Goal: Communication & Community: Answer question/provide support

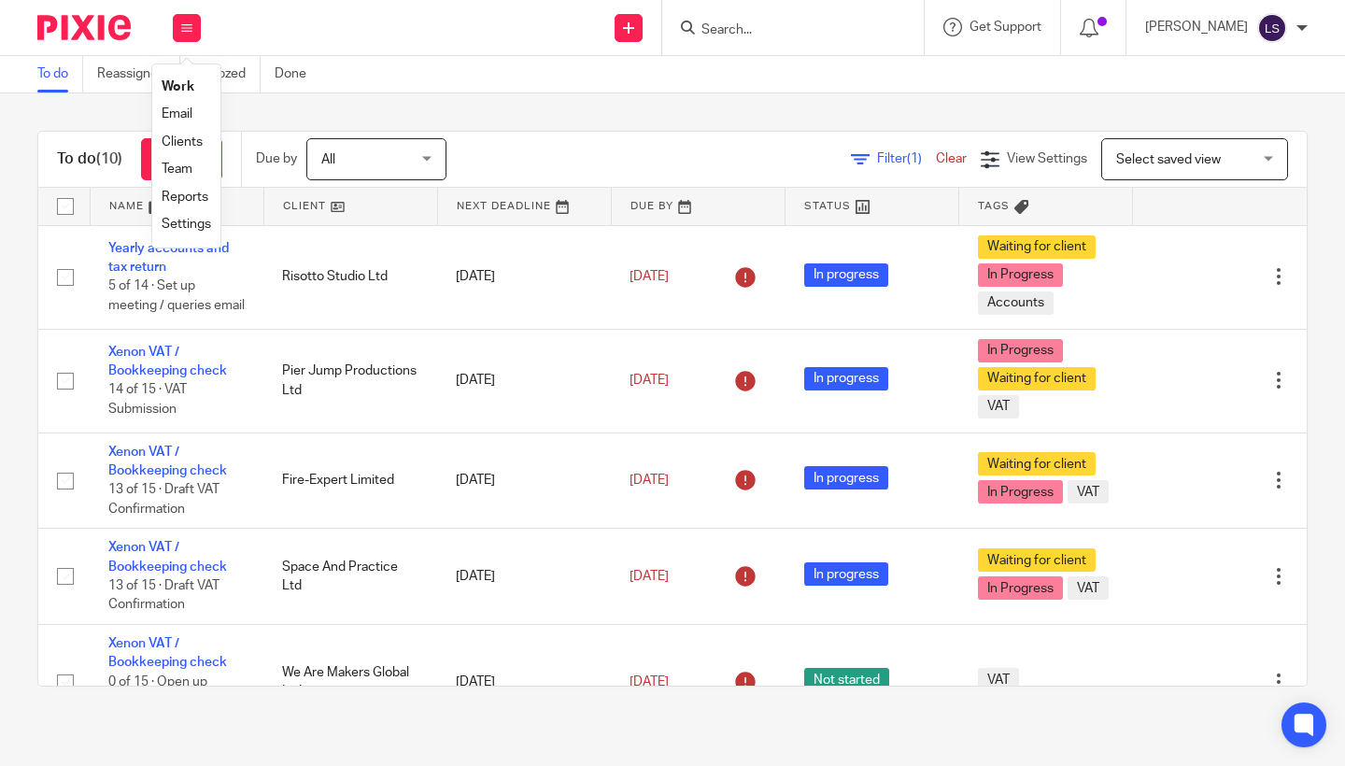
click at [177, 111] on link "Email" at bounding box center [177, 113] width 31 height 13
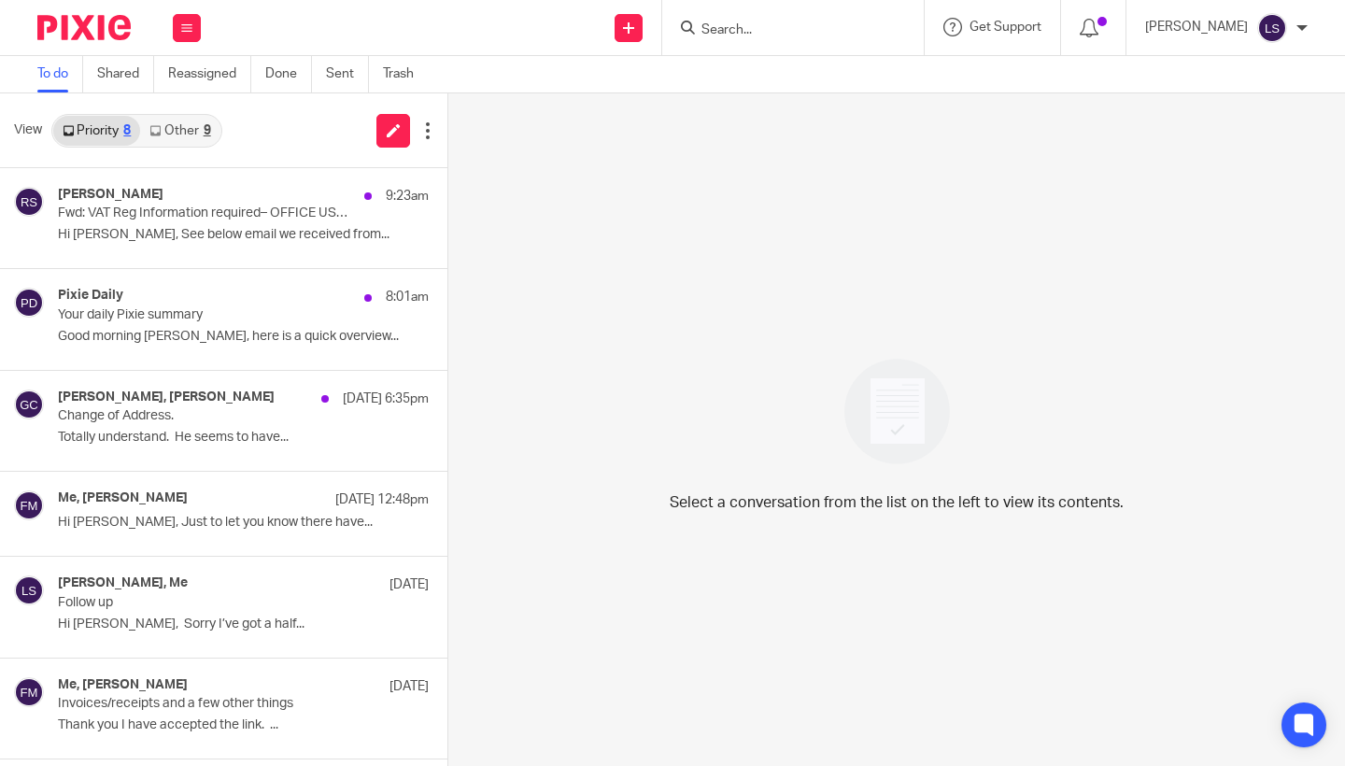
click at [190, 130] on link "Other 9" at bounding box center [179, 131] width 79 height 30
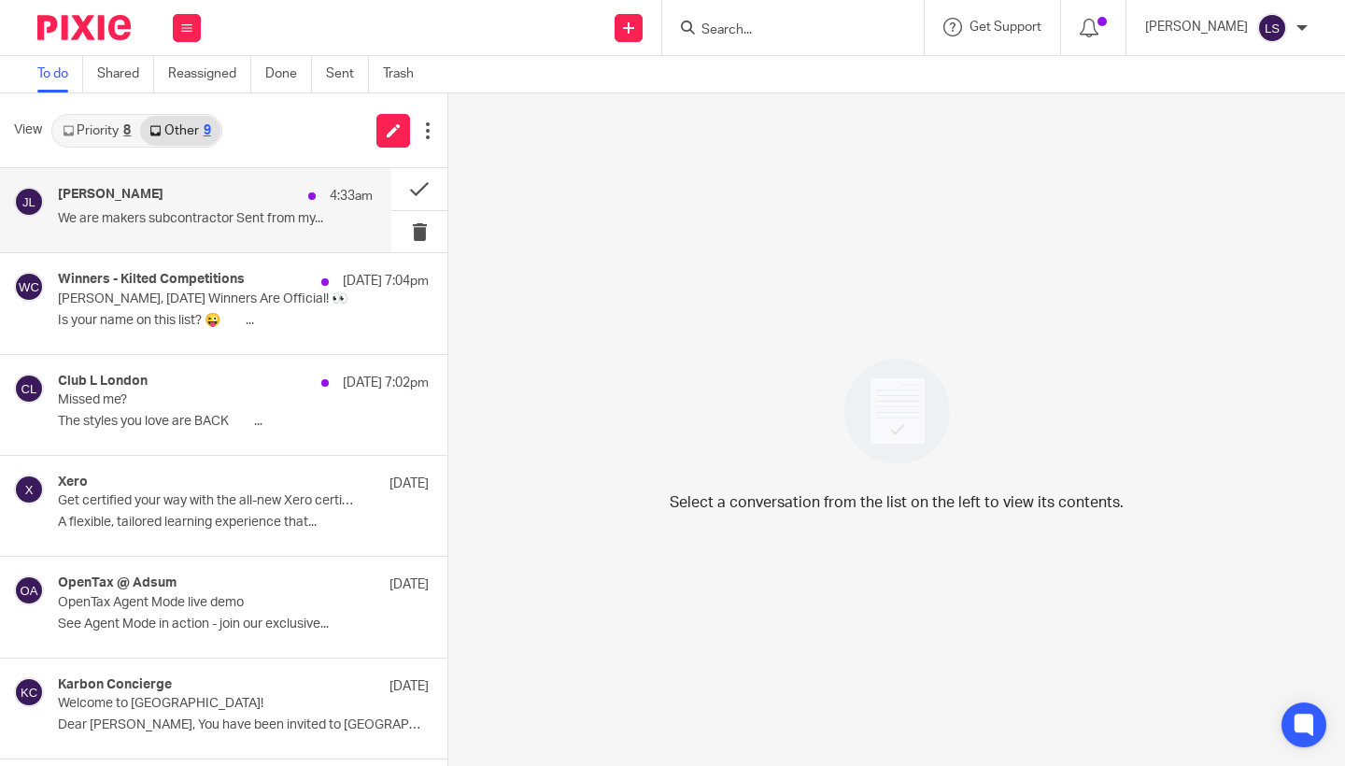
click at [190, 212] on p "We are makers subcontractor Sent from my..." at bounding box center [215, 219] width 315 height 16
click at [248, 210] on div "[PERSON_NAME] 4:33am We are makers subcontractor Sent from my..." at bounding box center [215, 210] width 315 height 47
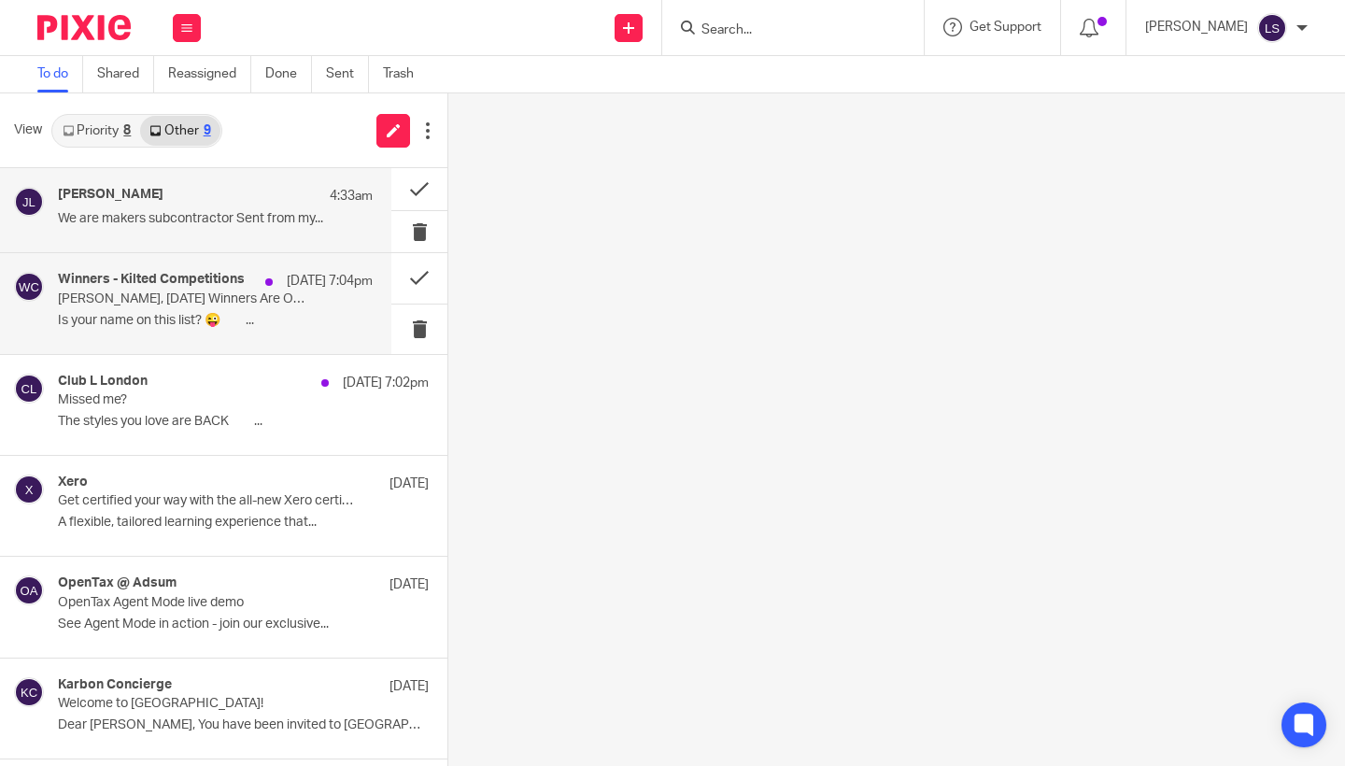
click at [211, 303] on p "[PERSON_NAME], [DATE] Winners Are Official! 👀" at bounding box center [184, 299] width 252 height 16
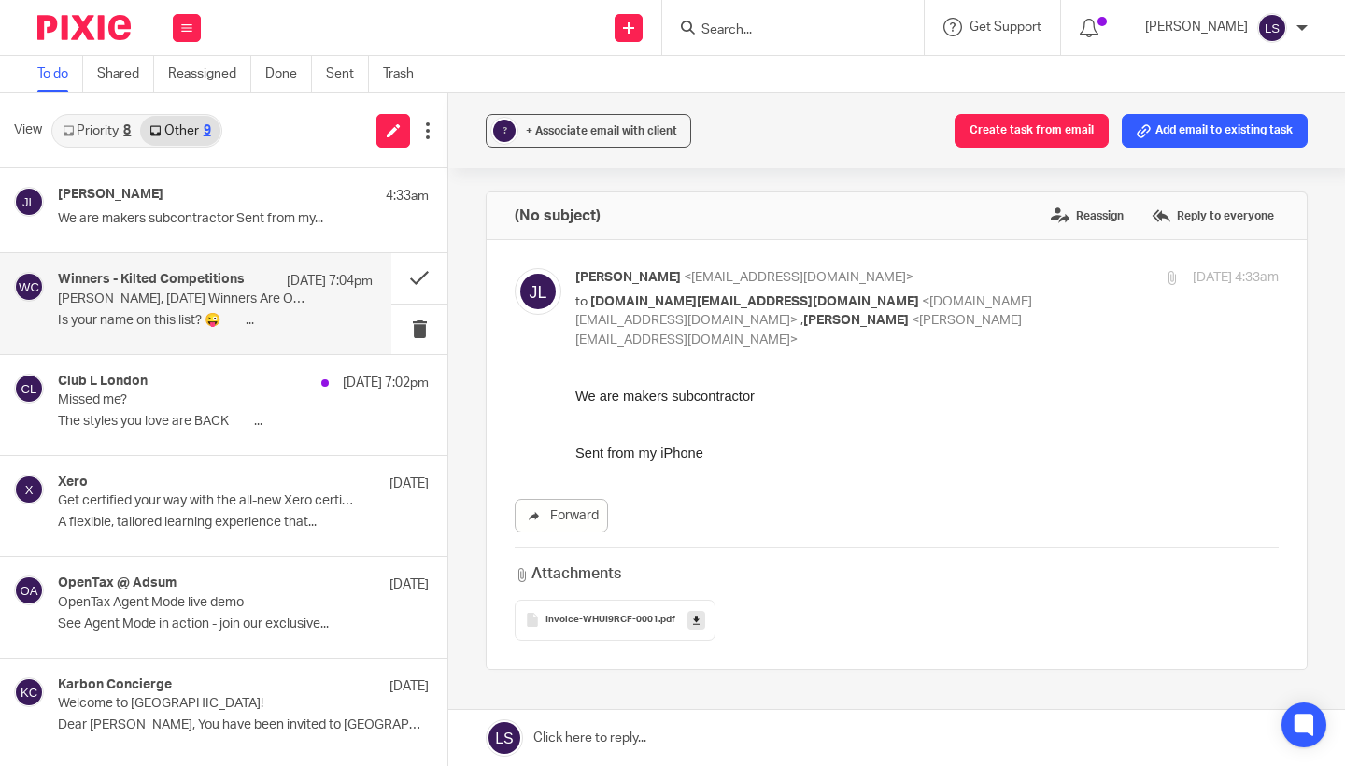
click at [320, 285] on p "[DATE] 7:04pm" at bounding box center [330, 281] width 86 height 19
click at [417, 276] on button at bounding box center [419, 277] width 56 height 49
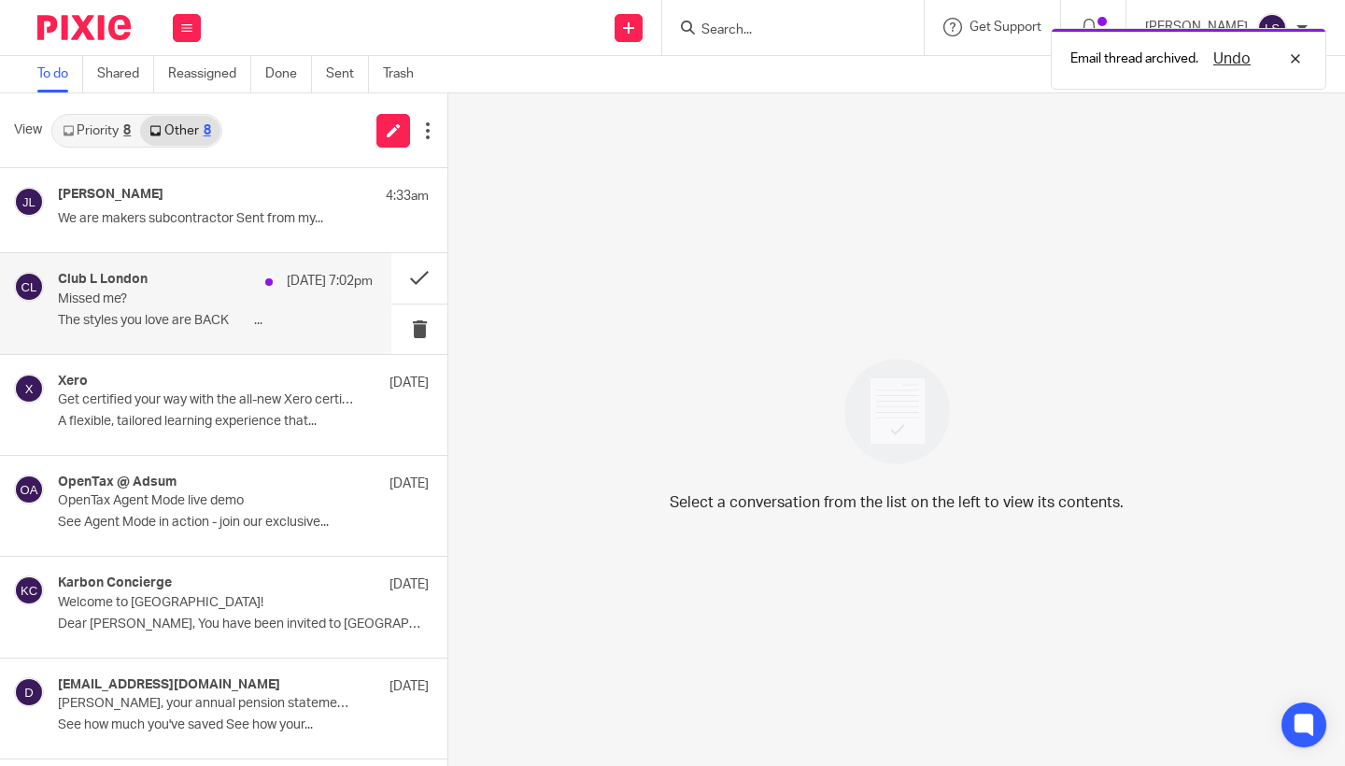
click at [223, 304] on p "Missed me?" at bounding box center [184, 299] width 252 height 16
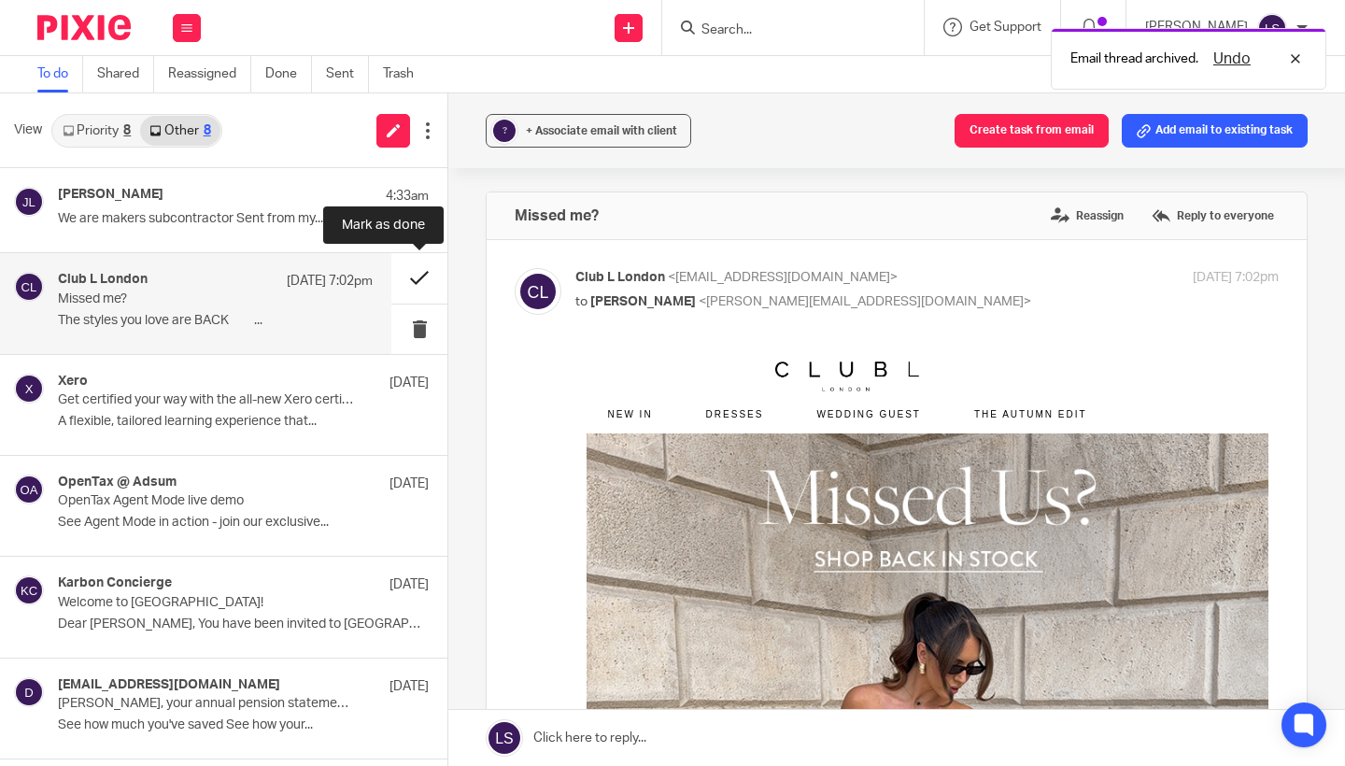
click at [416, 274] on button at bounding box center [419, 277] width 56 height 49
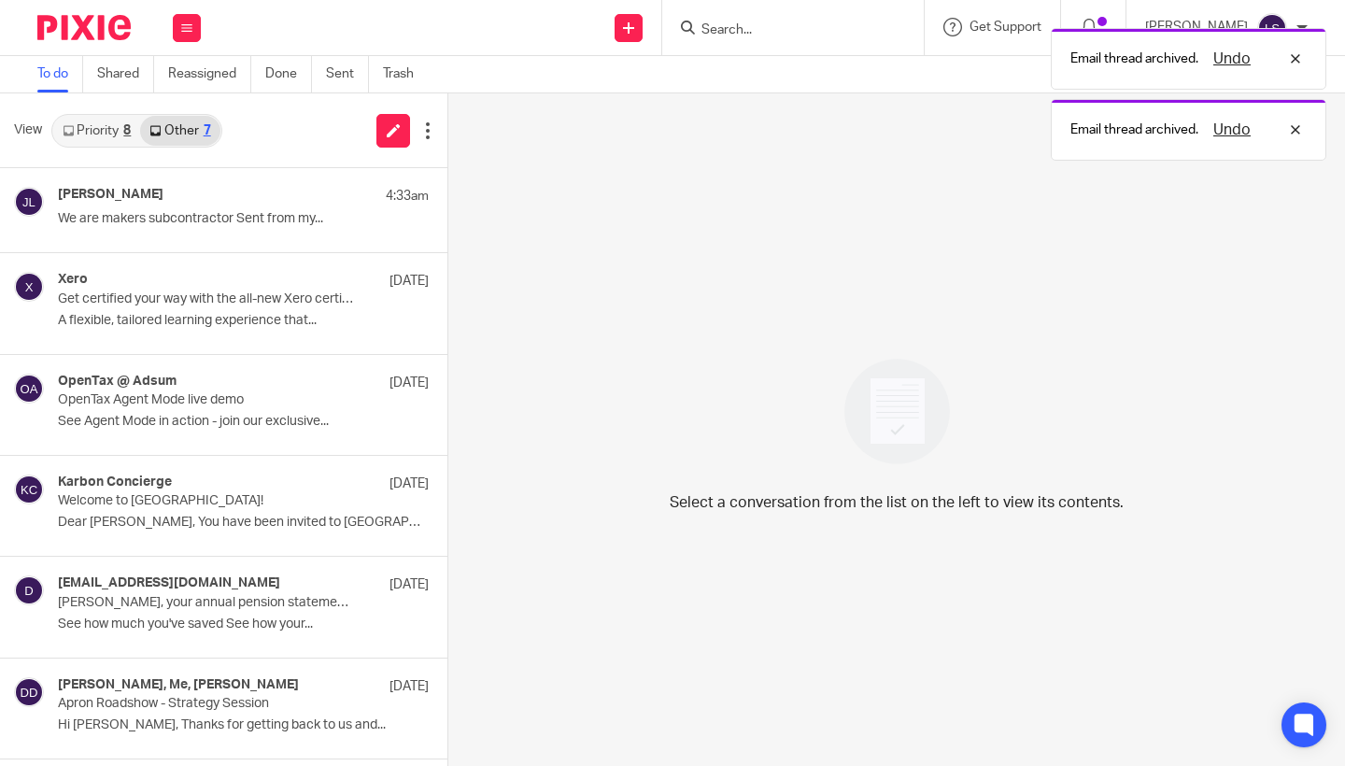
click at [119, 132] on link "Priority 8" at bounding box center [96, 131] width 87 height 30
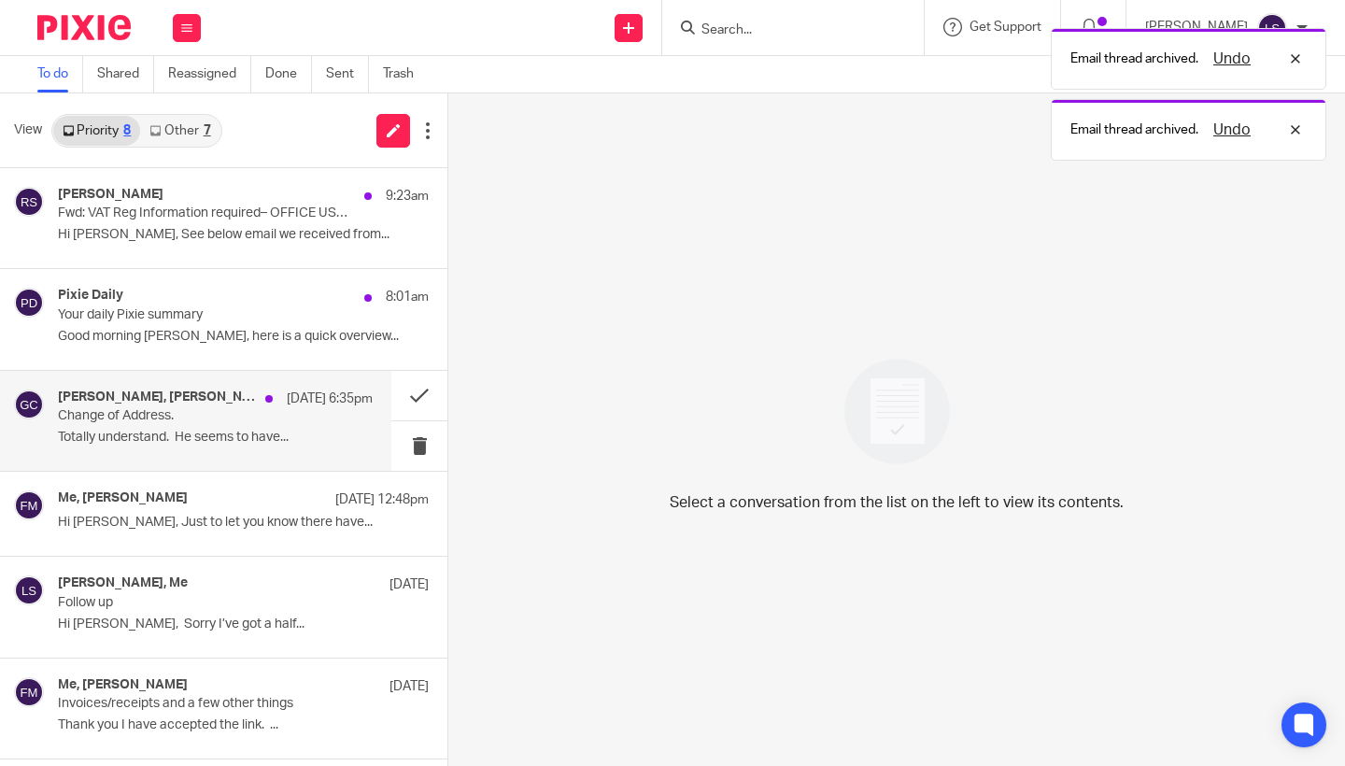
click at [169, 435] on p "Totally understand. He seems to have..." at bounding box center [215, 438] width 315 height 16
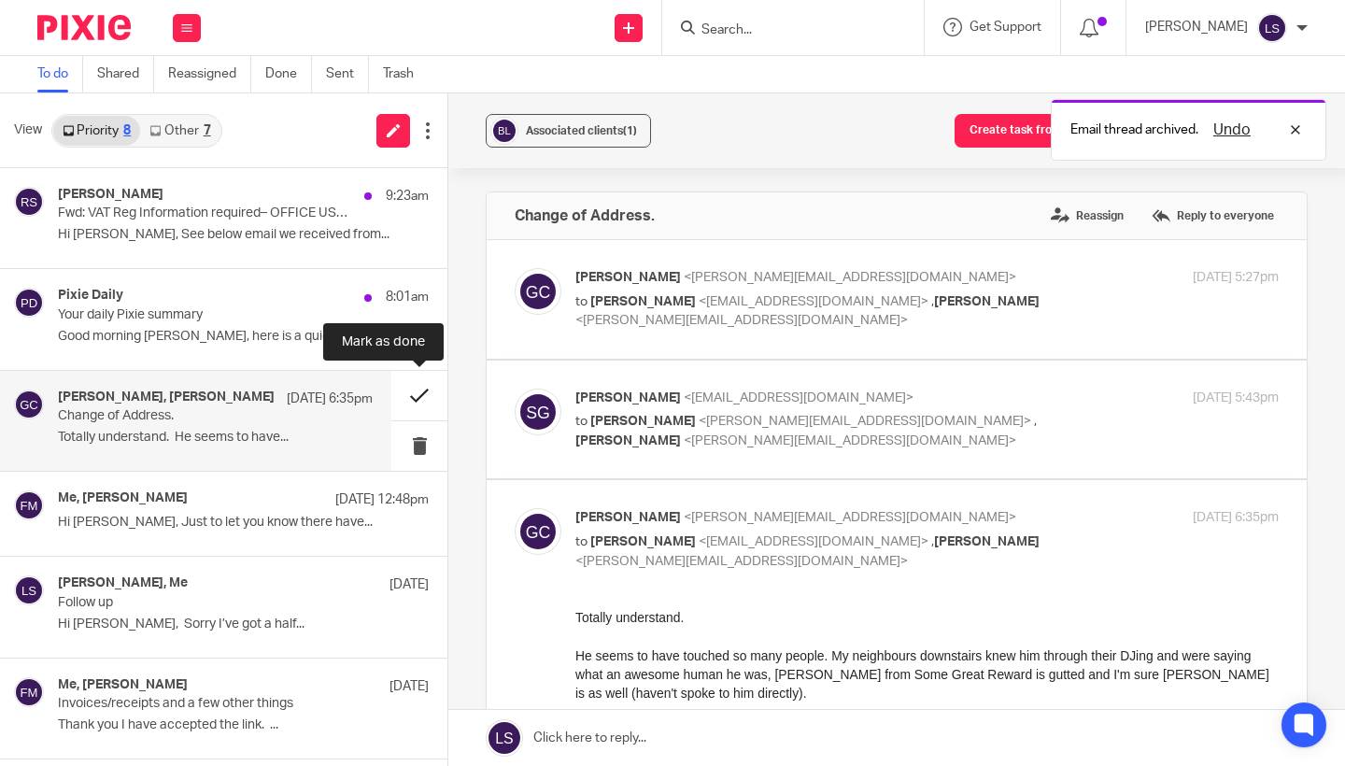
click at [430, 399] on button at bounding box center [419, 395] width 56 height 49
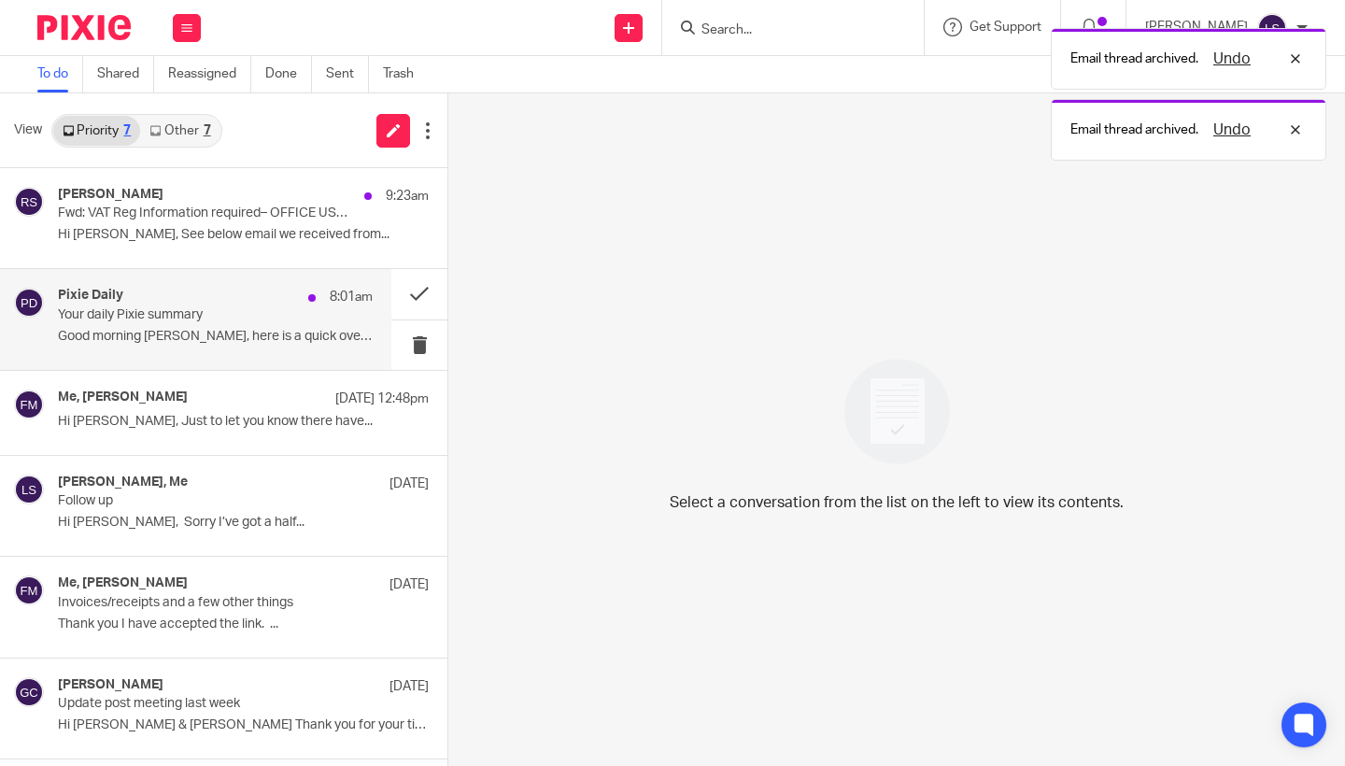
click at [249, 326] on div "Pixie Daily 8:01am Your daily Pixie summary Good morning [PERSON_NAME], here is…" at bounding box center [215, 319] width 315 height 63
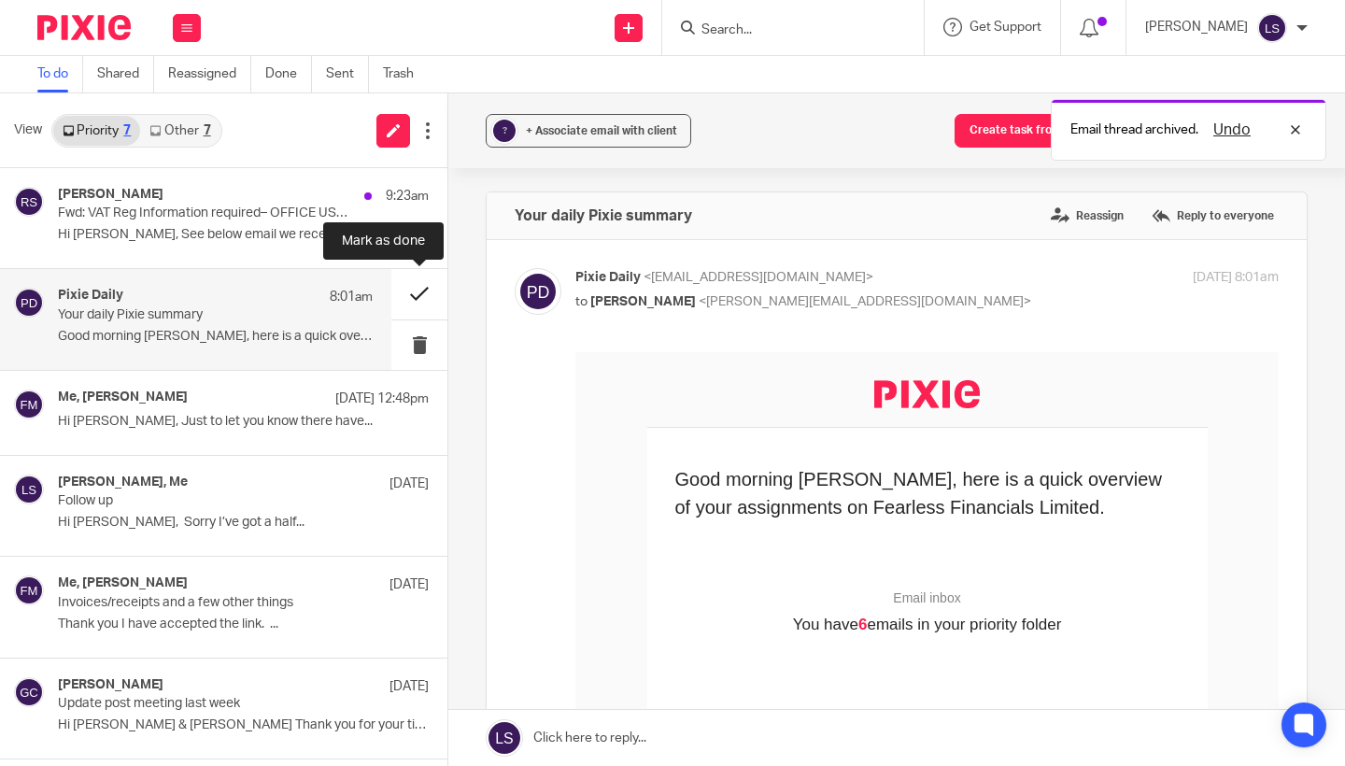
click at [411, 291] on button at bounding box center [419, 293] width 56 height 49
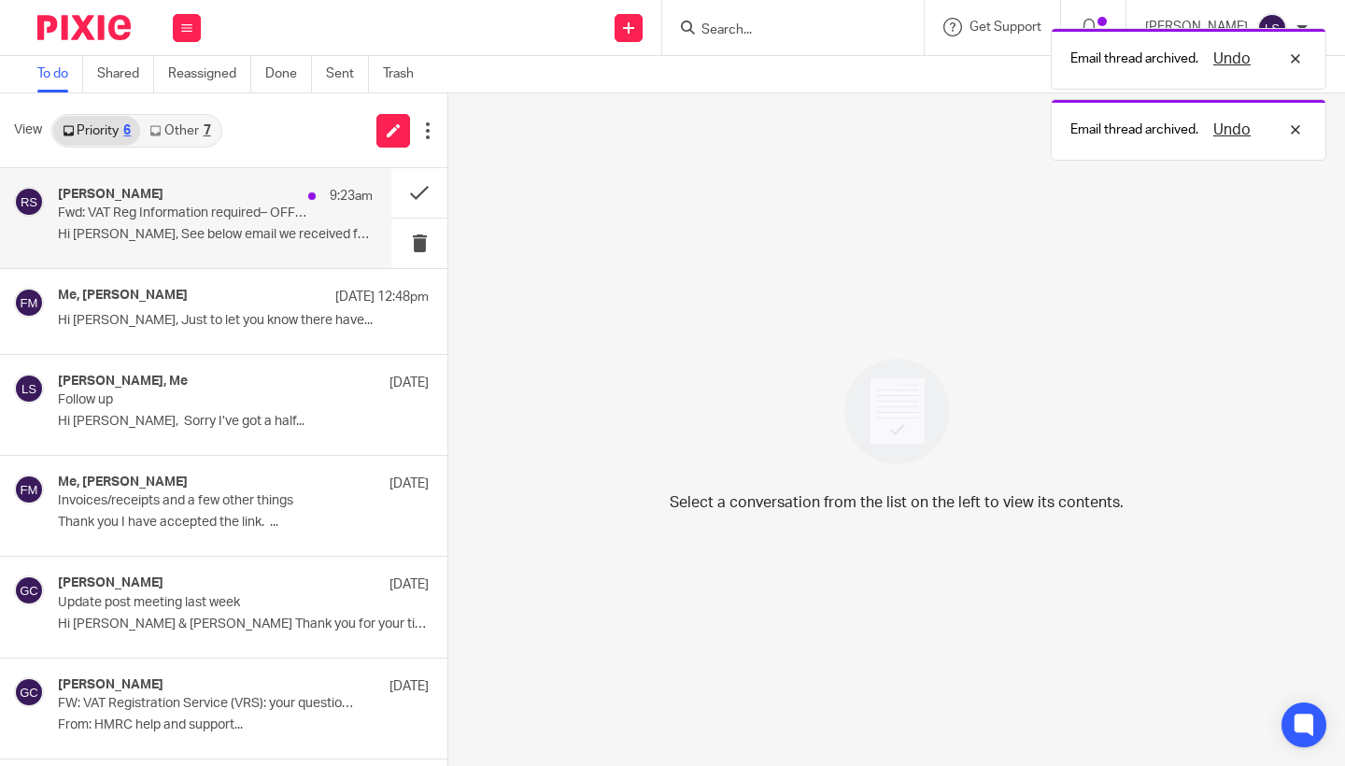
click at [242, 220] on p "Fwd: VAT Reg Information required– OFFICE USE ONLY DO NOT AMEND SUBJECT [PHONE_…" at bounding box center [184, 213] width 252 height 16
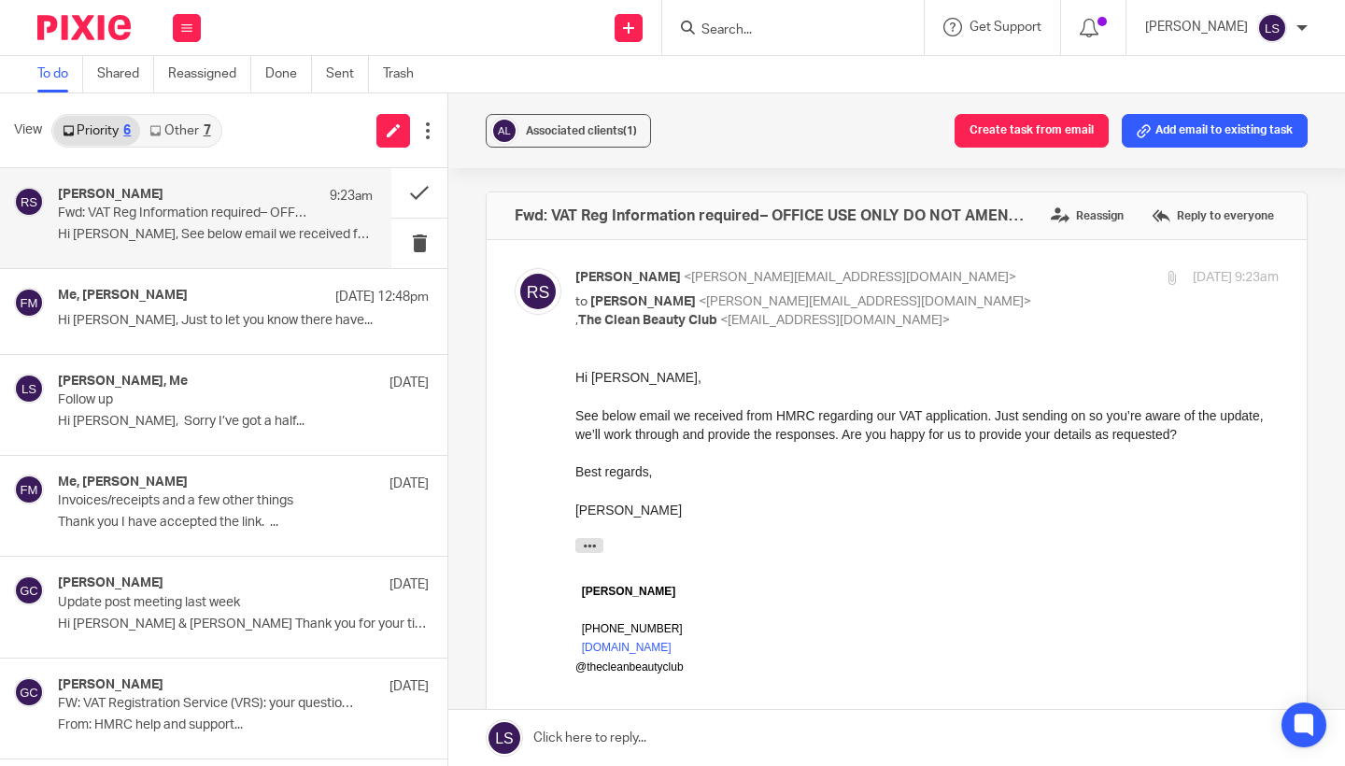
click at [732, 491] on div at bounding box center [926, 490] width 703 height 19
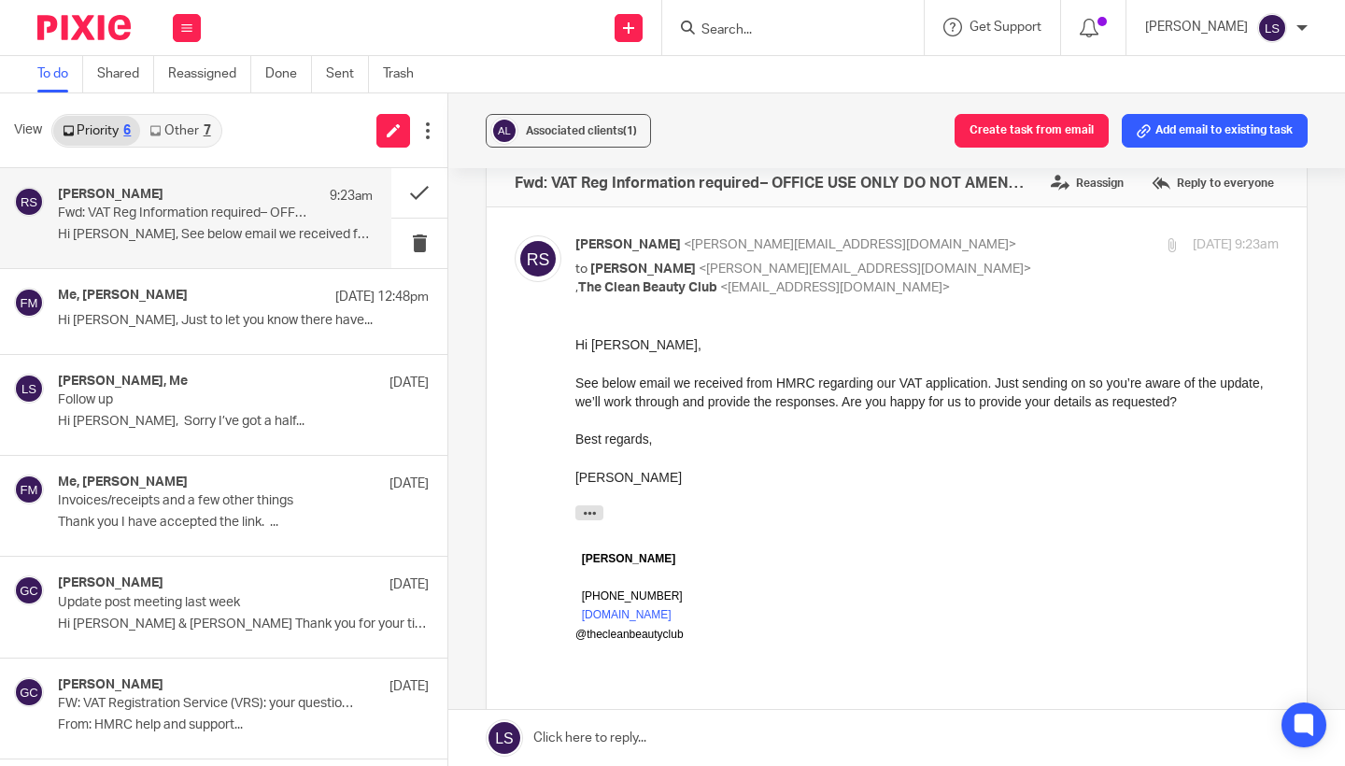
scroll to position [37, 0]
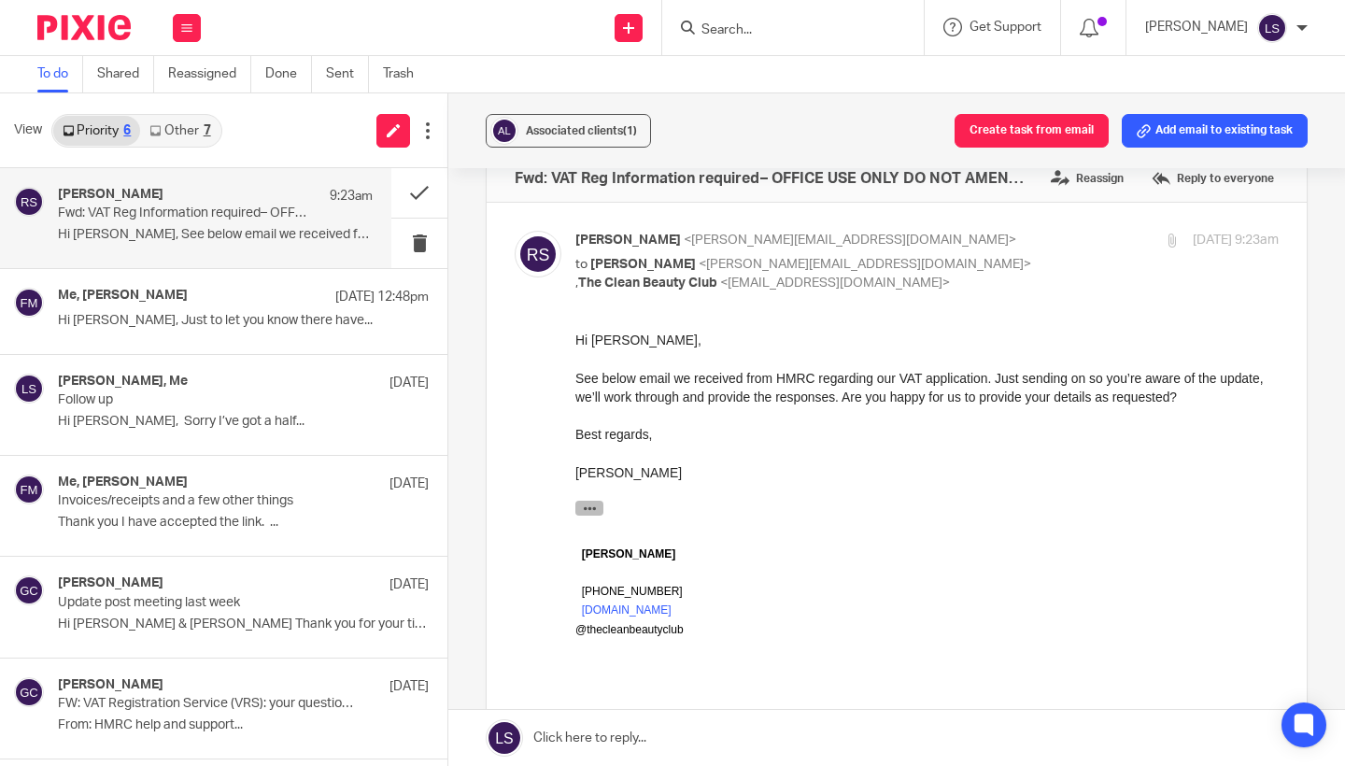
click at [586, 501] on icon "button" at bounding box center [590, 508] width 14 height 14
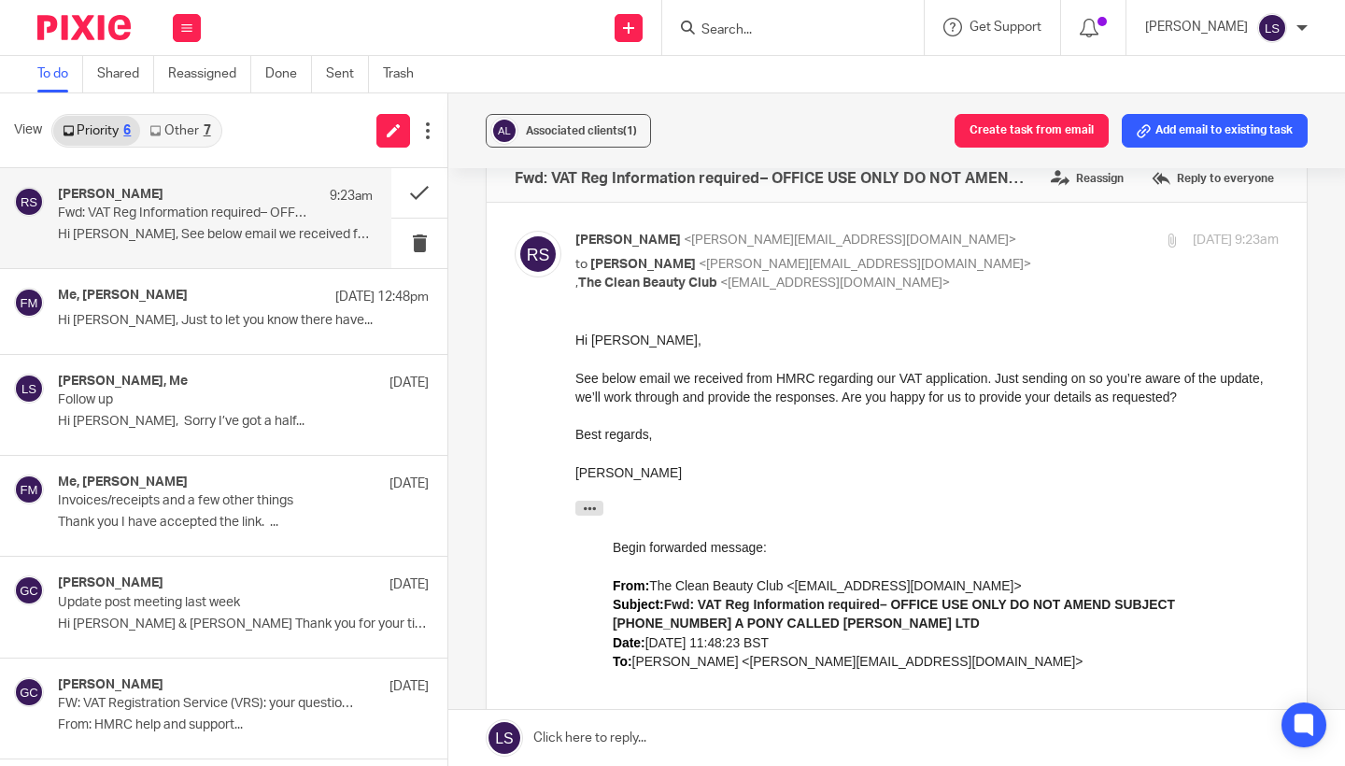
click at [810, 425] on div "Best regards," at bounding box center [926, 433] width 703 height 19
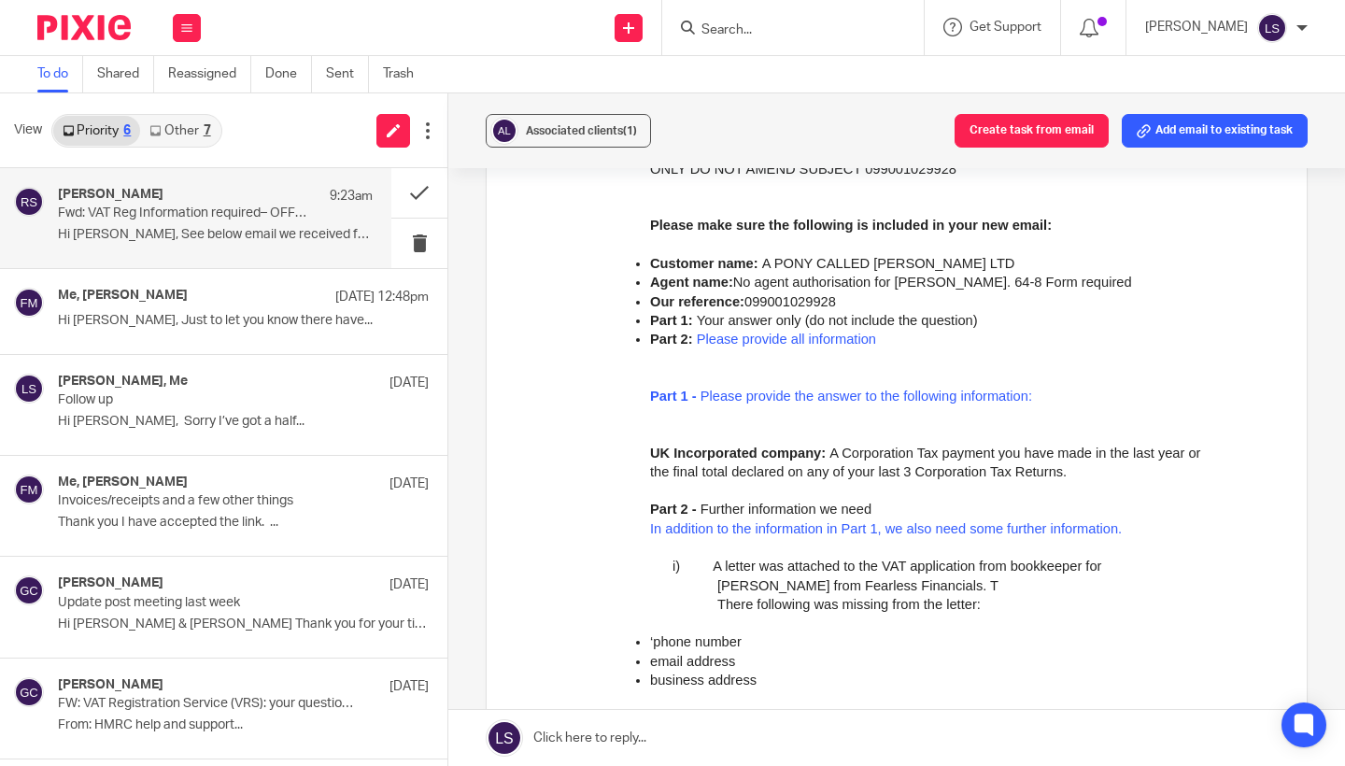
scroll to position [1113, 0]
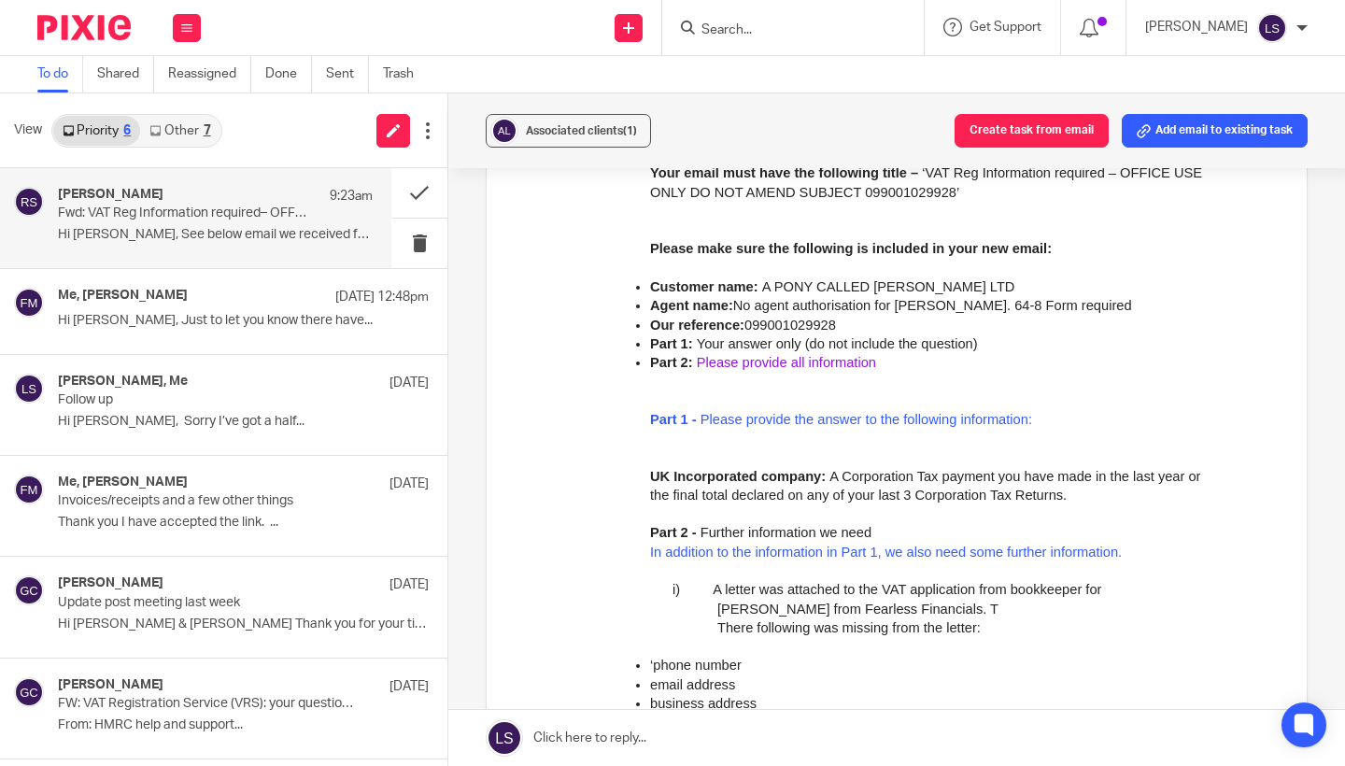
click at [829, 355] on link "Please provide all information" at bounding box center [786, 362] width 179 height 15
click at [787, 355] on link "Please provide all information" at bounding box center [786, 362] width 179 height 15
drag, startPoint x: 1013, startPoint y: 292, endPoint x: 1075, endPoint y: 295, distance: 61.7
click at [1075, 298] on span "Agent name: No agent authorisation for [PERSON_NAME]. 64-8 Form required" at bounding box center [891, 305] width 482 height 15
copy span "64-8 Form"
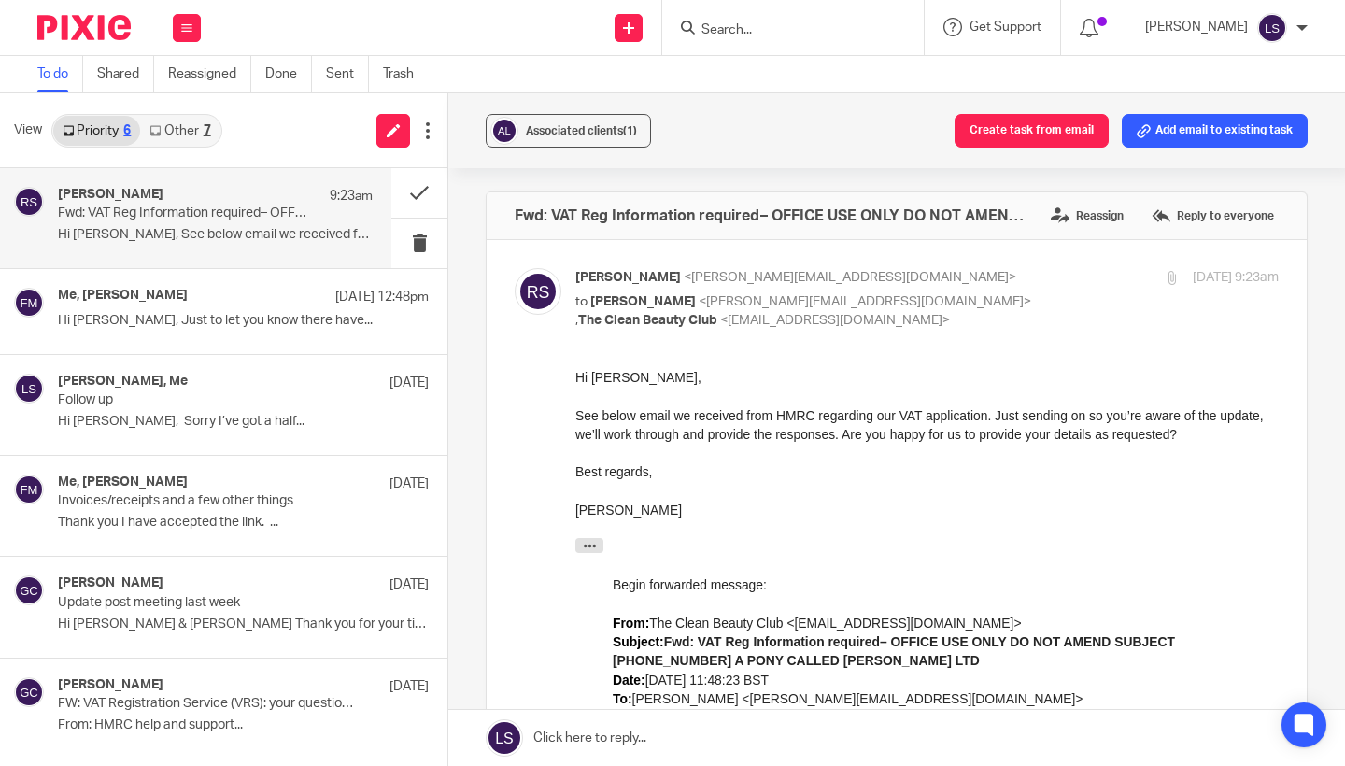
scroll to position [0, 0]
copy div "[PERSON_NAME]"
click at [1039, 314] on p "to [PERSON_NAME] <[PERSON_NAME][EMAIL_ADDRESS][DOMAIN_NAME]> , The Clean Beauty…" at bounding box center [809, 311] width 469 height 38
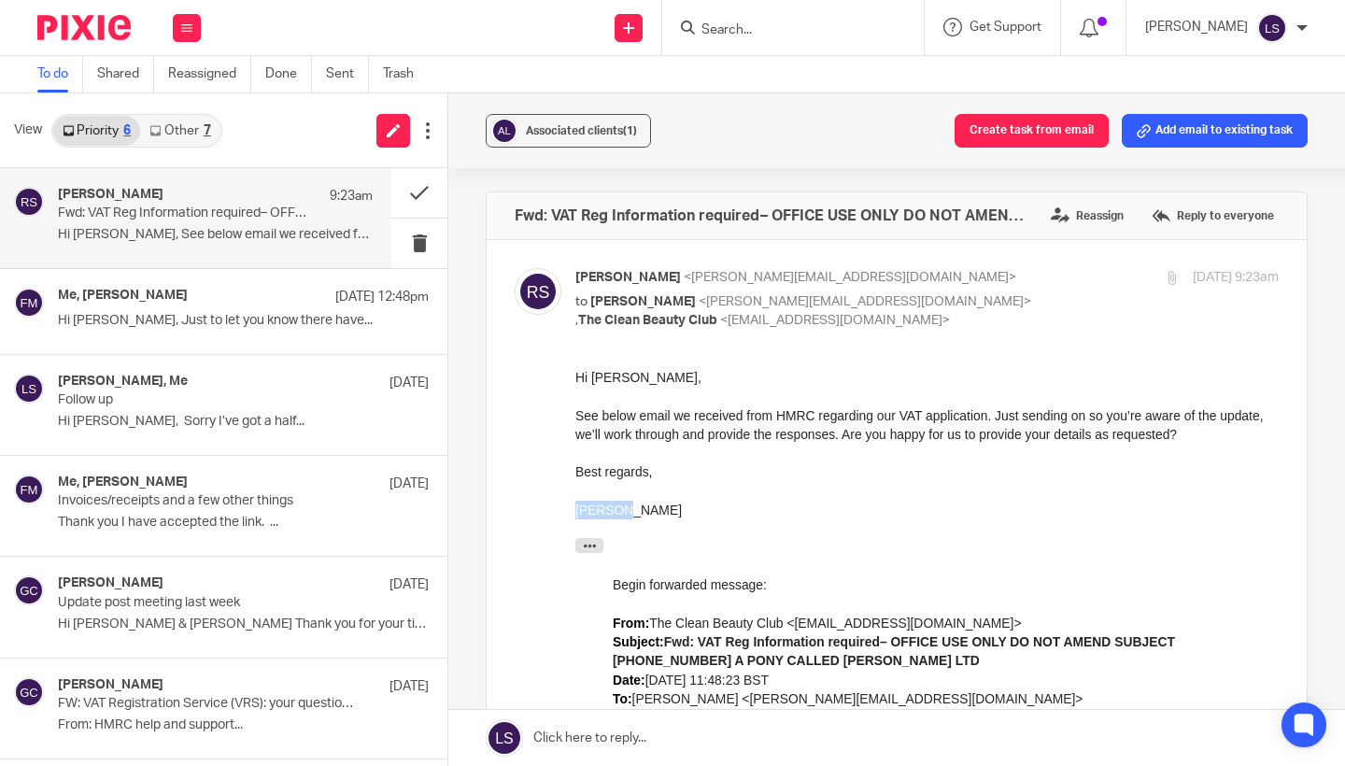
checkbox input "false"
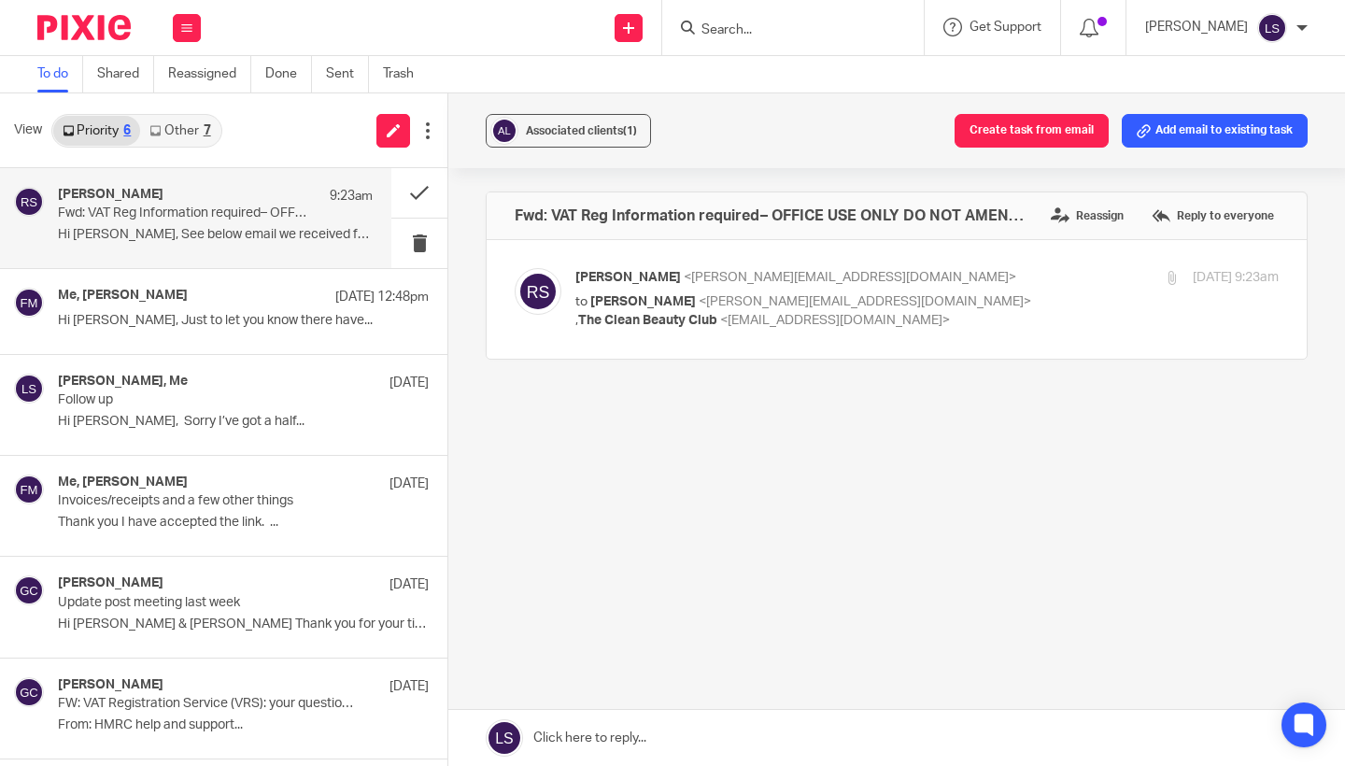
click at [686, 745] on link at bounding box center [896, 738] width 897 height 56
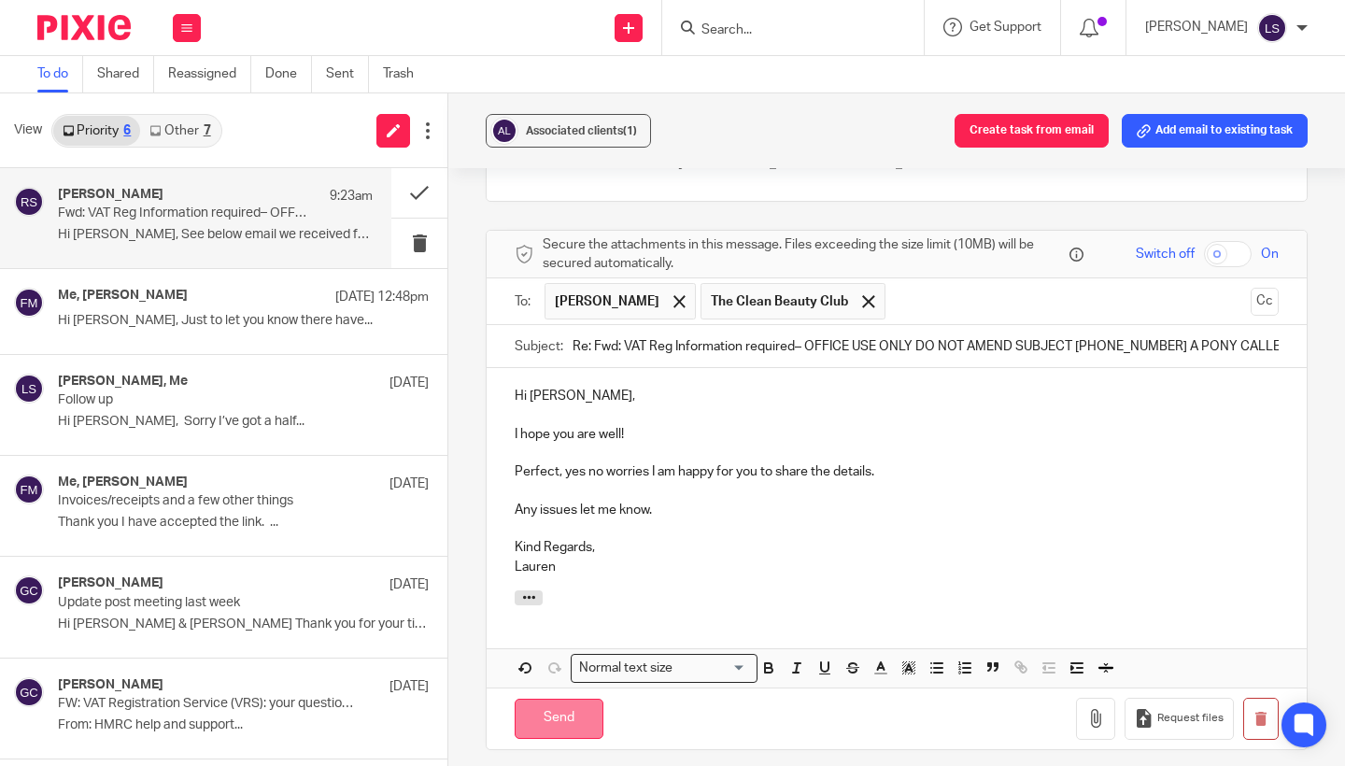
click at [557, 710] on input "Send" at bounding box center [559, 719] width 89 height 40
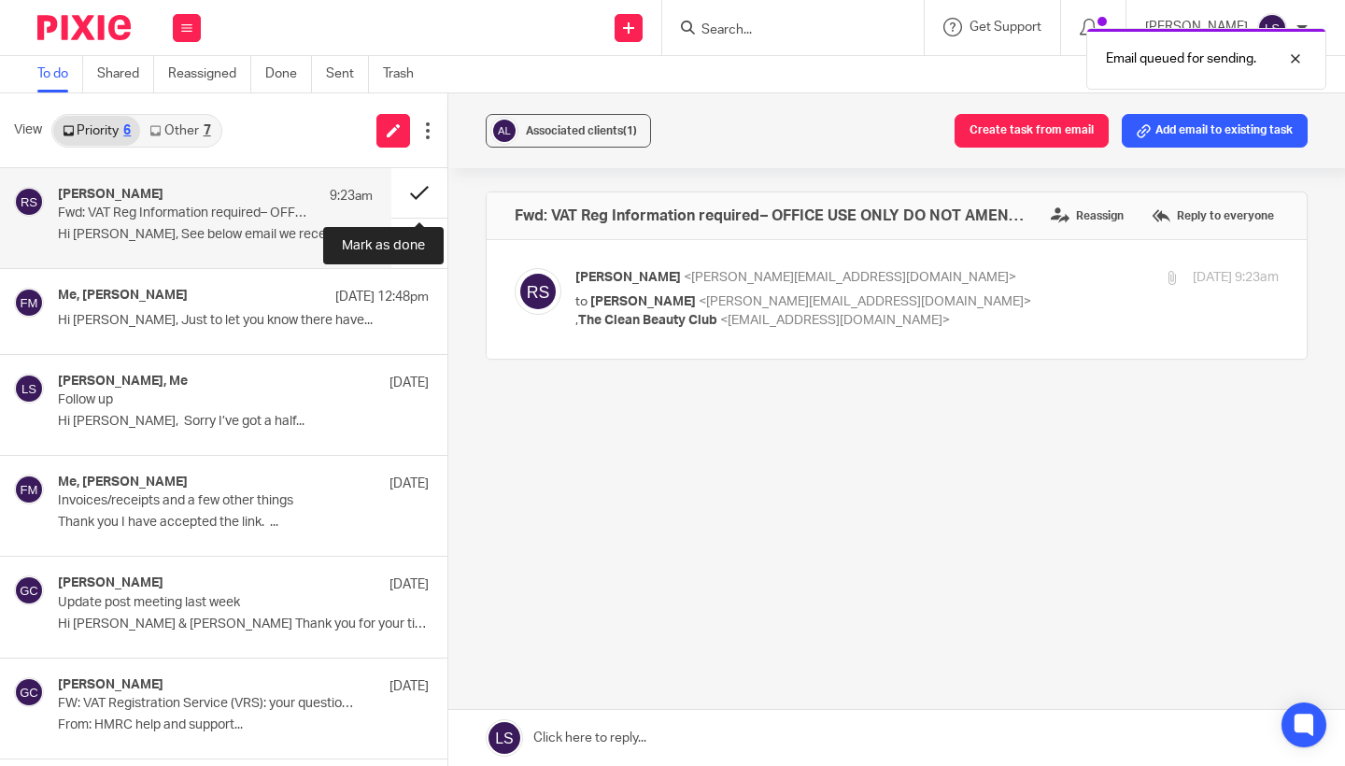
click at [420, 183] on button at bounding box center [419, 192] width 56 height 49
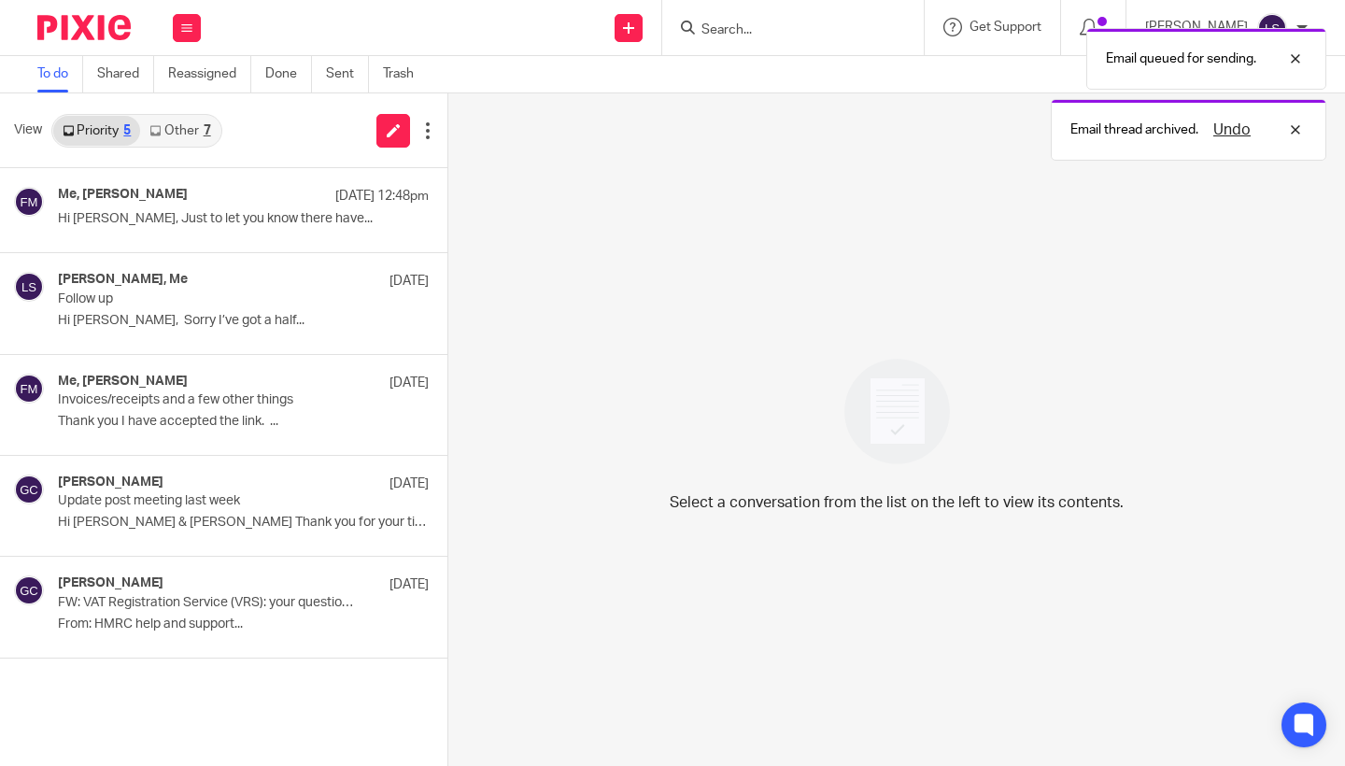
click at [200, 134] on link "Other 7" at bounding box center [179, 131] width 79 height 30
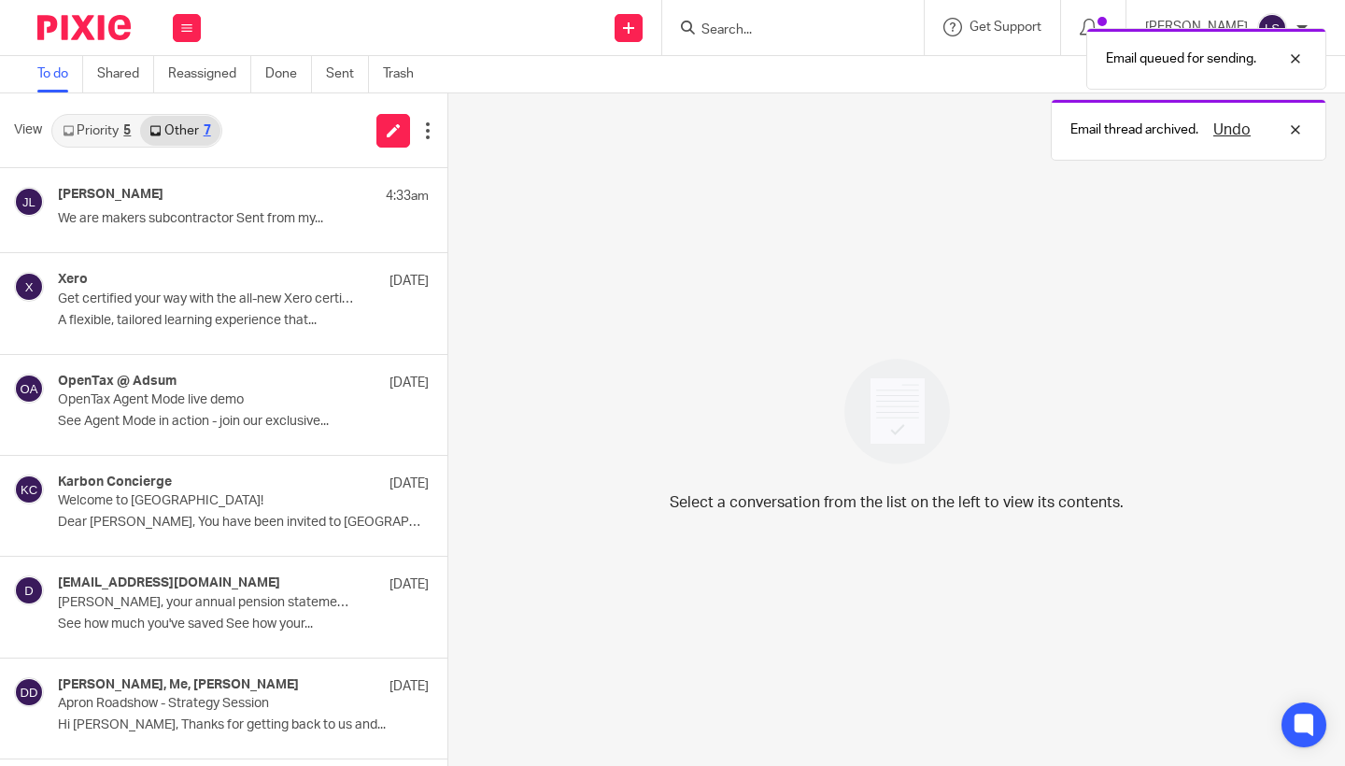
click at [97, 129] on link "Priority 5" at bounding box center [96, 131] width 87 height 30
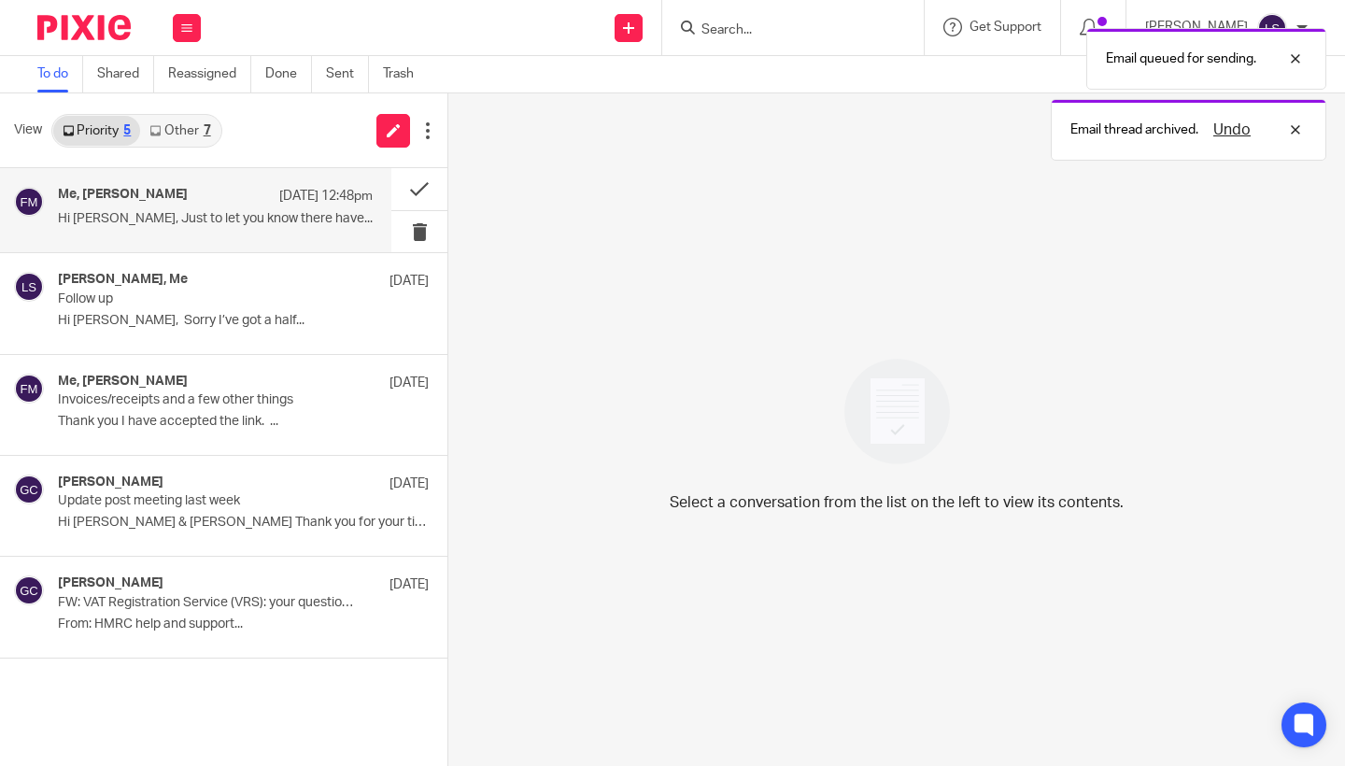
click at [122, 200] on h4 "Me, [PERSON_NAME]" at bounding box center [123, 195] width 130 height 16
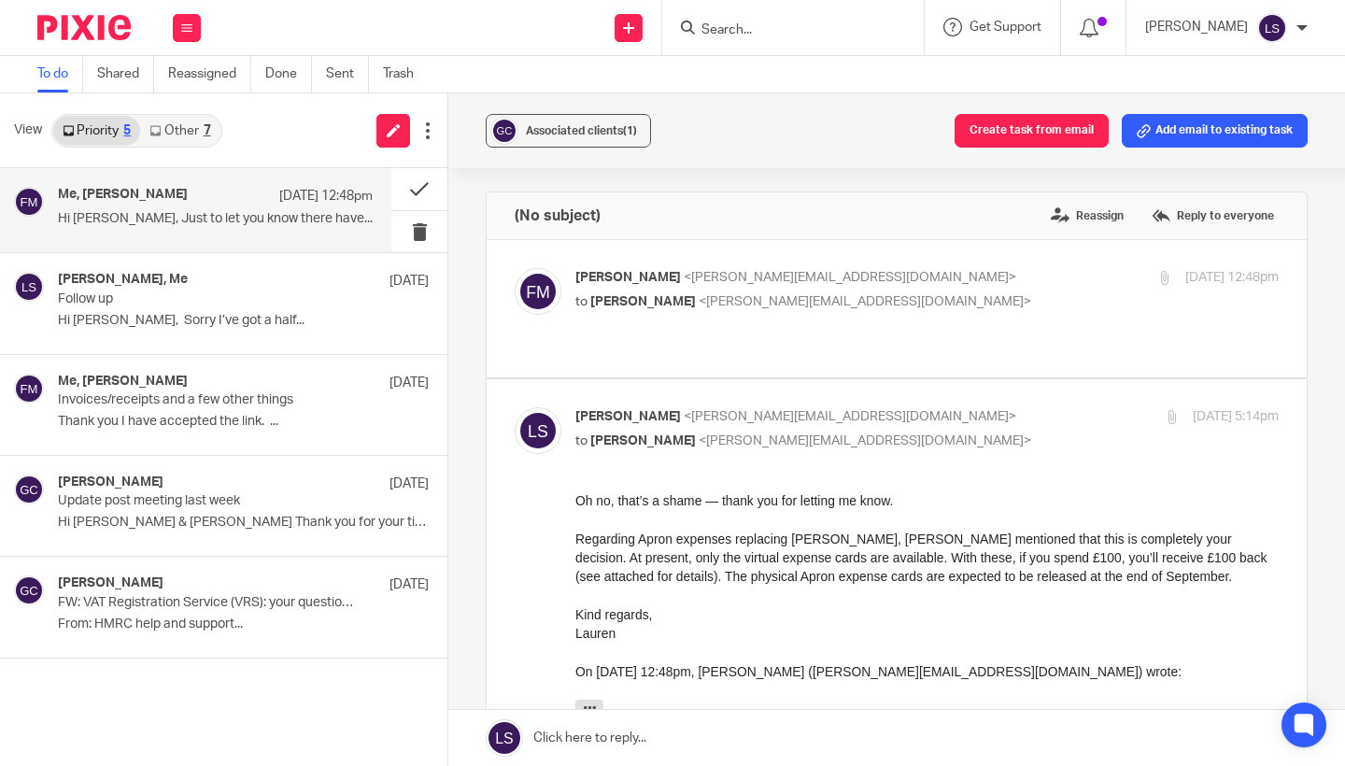
click at [983, 407] on p "[PERSON_NAME] <[EMAIL_ADDRESS][DOMAIN_NAME]>" at bounding box center [809, 417] width 469 height 20
checkbox input "false"
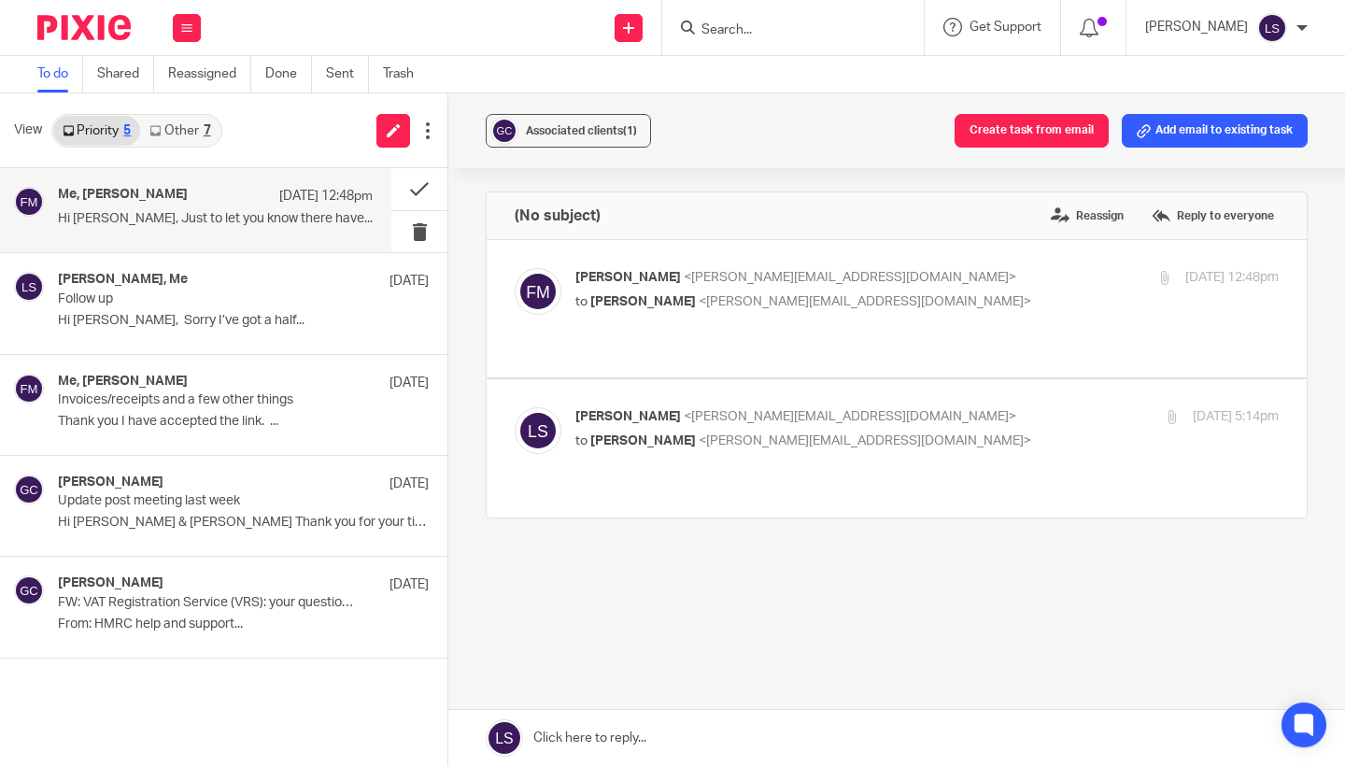
click at [722, 31] on input "Search" at bounding box center [784, 30] width 168 height 17
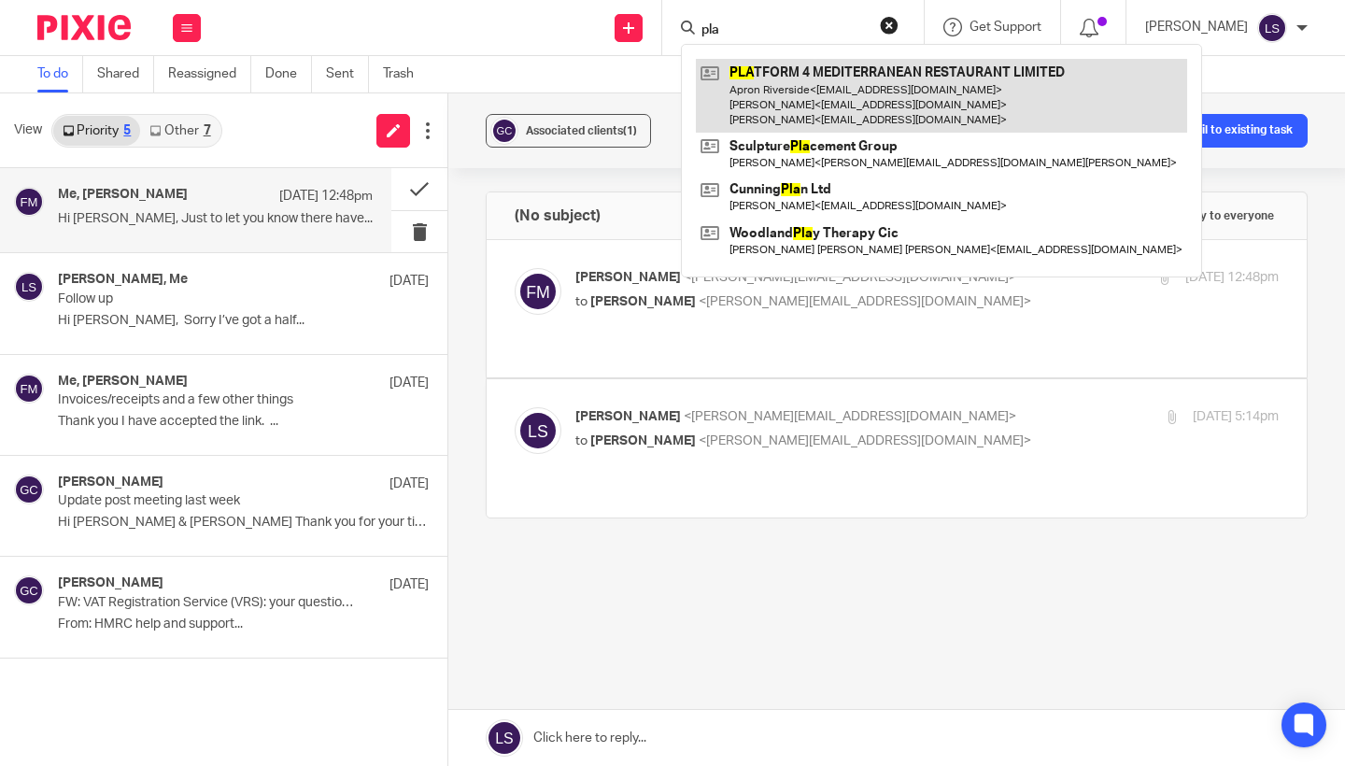
type input "pla"
click at [751, 80] on link at bounding box center [941, 96] width 491 height 74
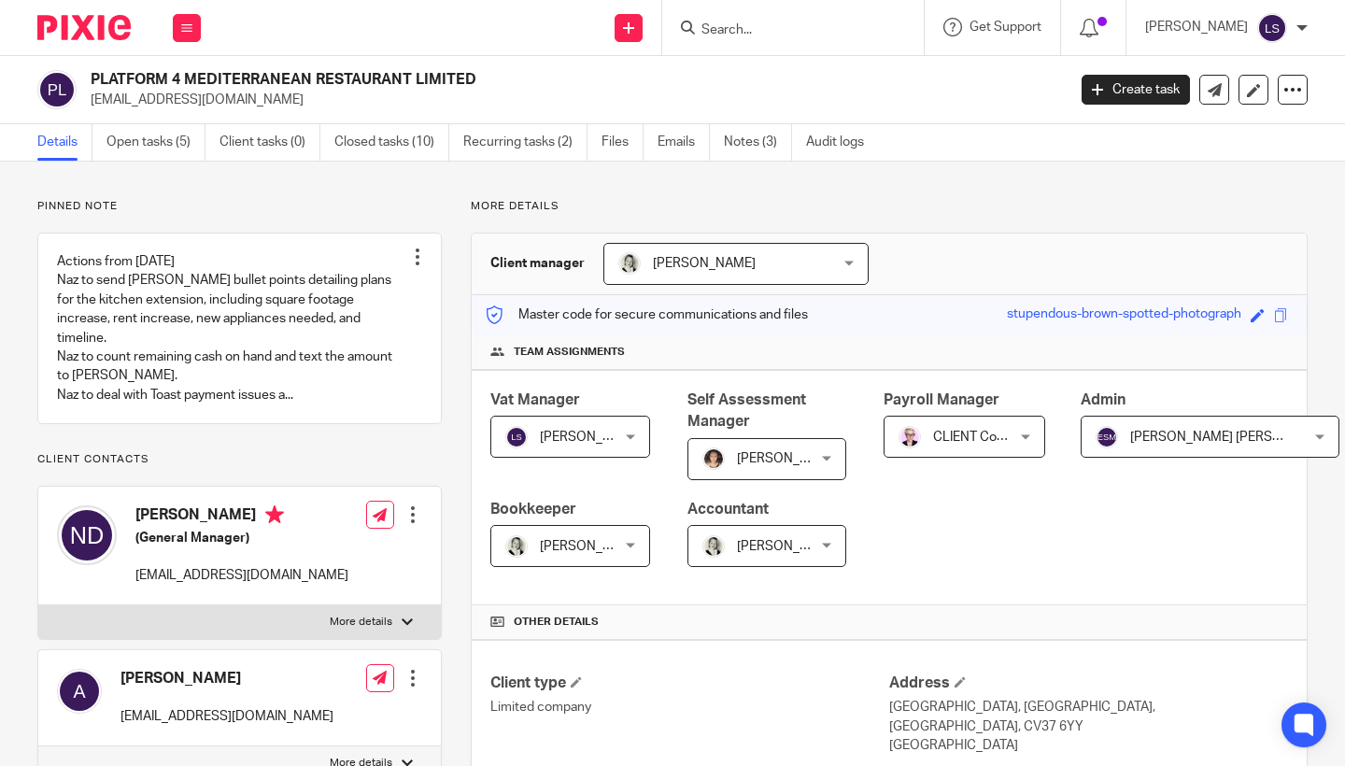
click at [301, 205] on p "Pinned note" at bounding box center [239, 206] width 404 height 15
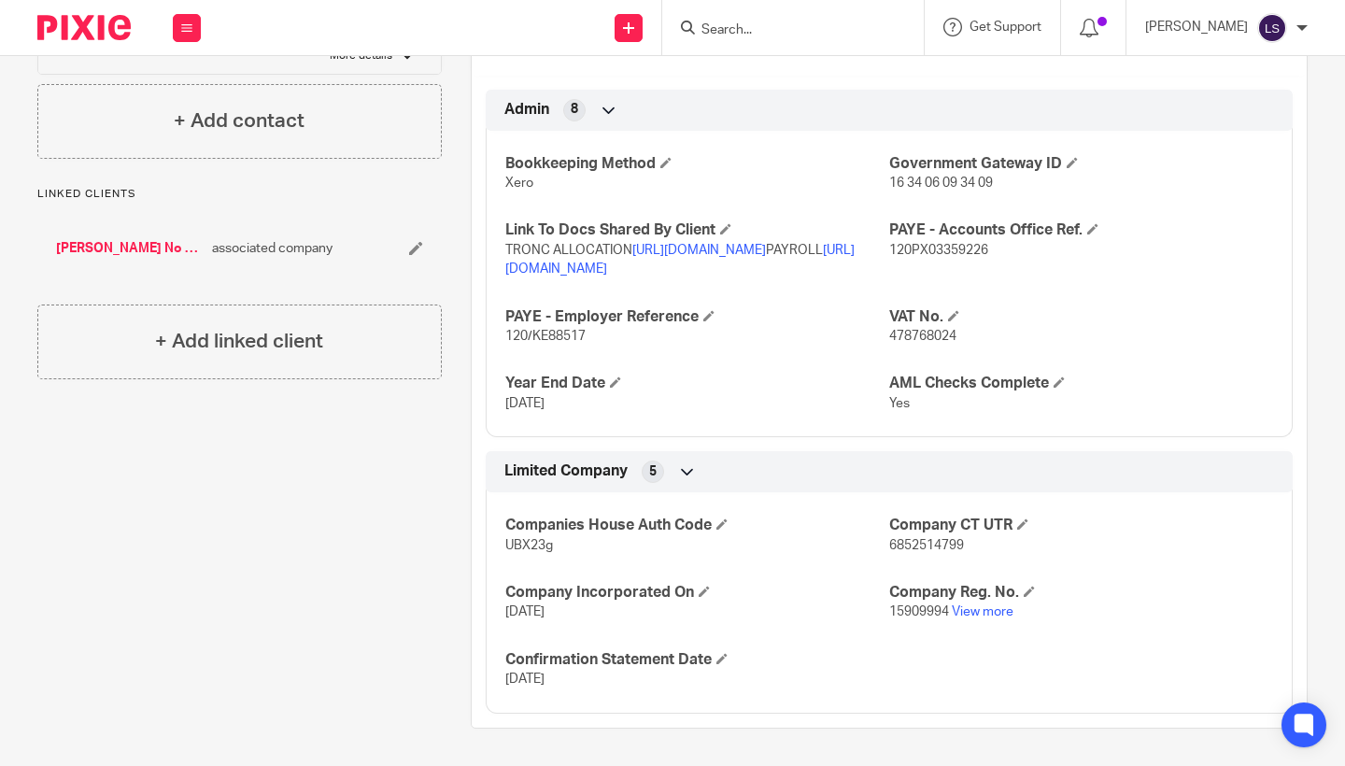
scroll to position [874, 0]
click at [972, 614] on link "View more" at bounding box center [983, 611] width 62 height 13
click at [986, 615] on link "View more" at bounding box center [983, 611] width 62 height 13
click at [195, 32] on button at bounding box center [187, 28] width 28 height 28
click at [180, 114] on link "Email" at bounding box center [177, 113] width 31 height 13
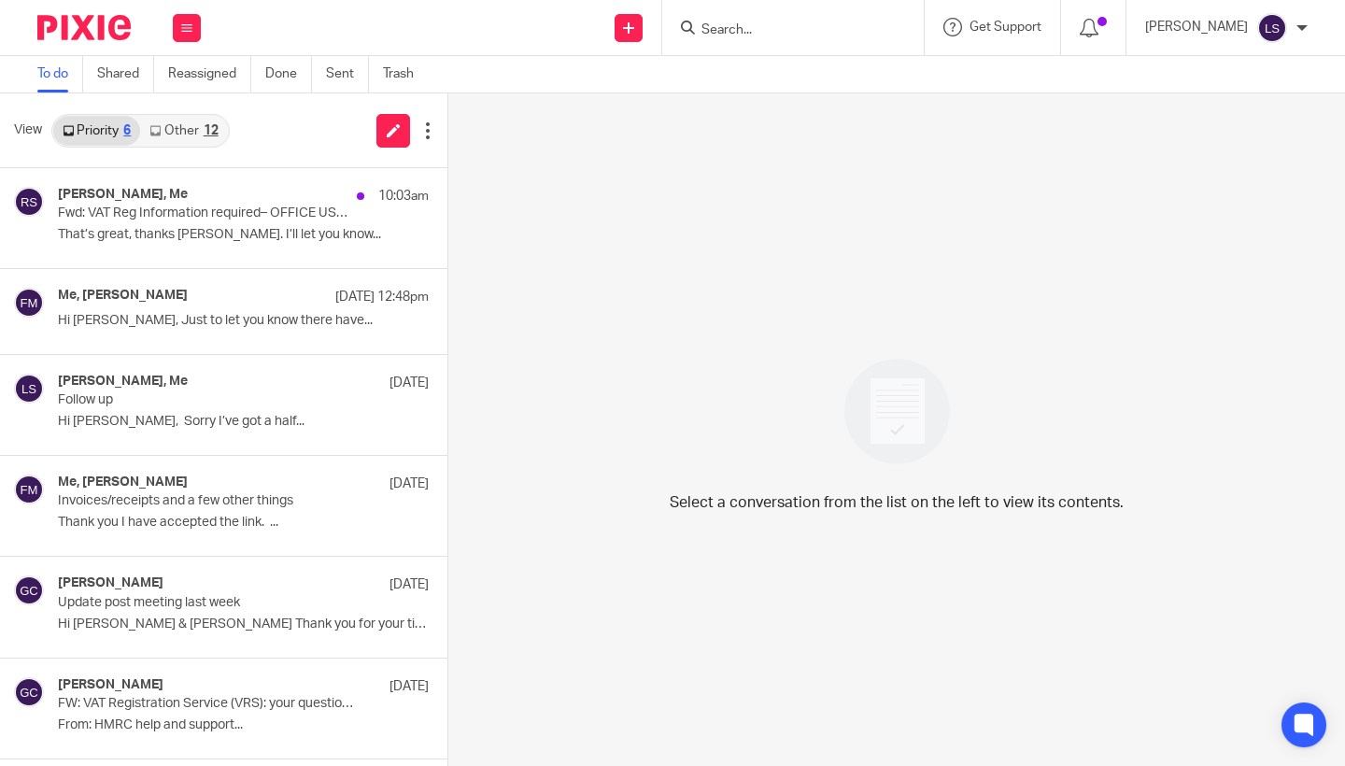
click at [198, 127] on link "Other 12" at bounding box center [183, 131] width 87 height 30
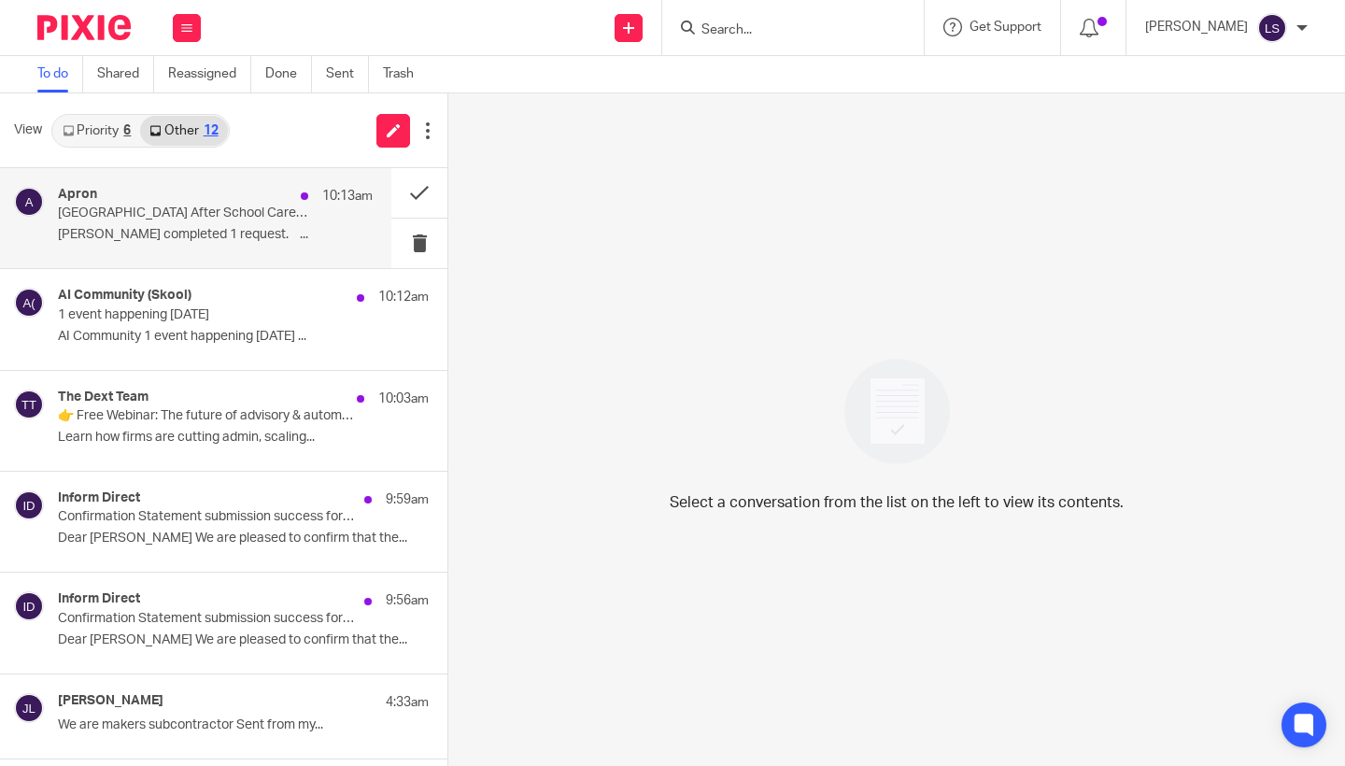
click at [200, 246] on div "Apron 10:13am Glasgow West End After School Care: Requests completed Fiona MIns…" at bounding box center [215, 218] width 315 height 63
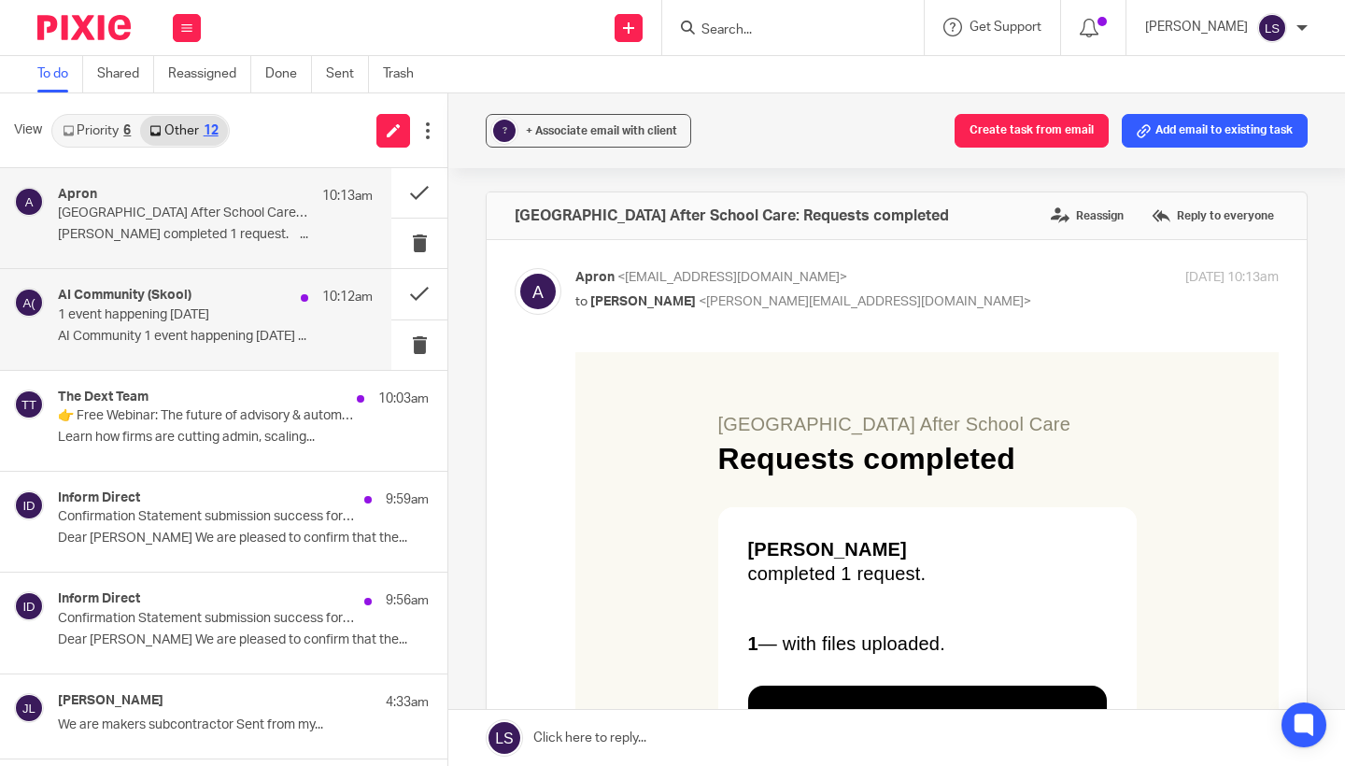
click at [222, 346] on div "AI Community (Skool) 10:12am 1 event happening tomorrow AI Community 1 event ha…" at bounding box center [215, 319] width 315 height 63
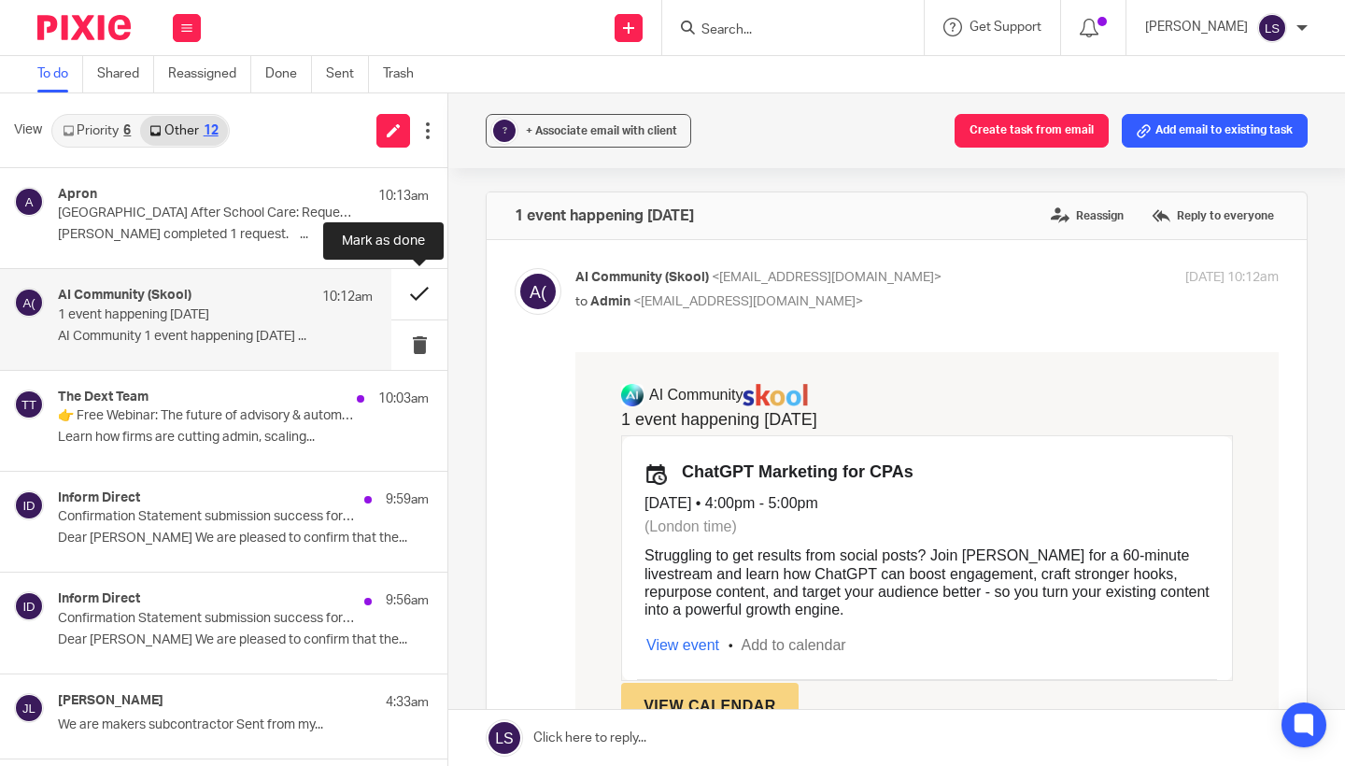
click at [423, 290] on button at bounding box center [419, 293] width 56 height 49
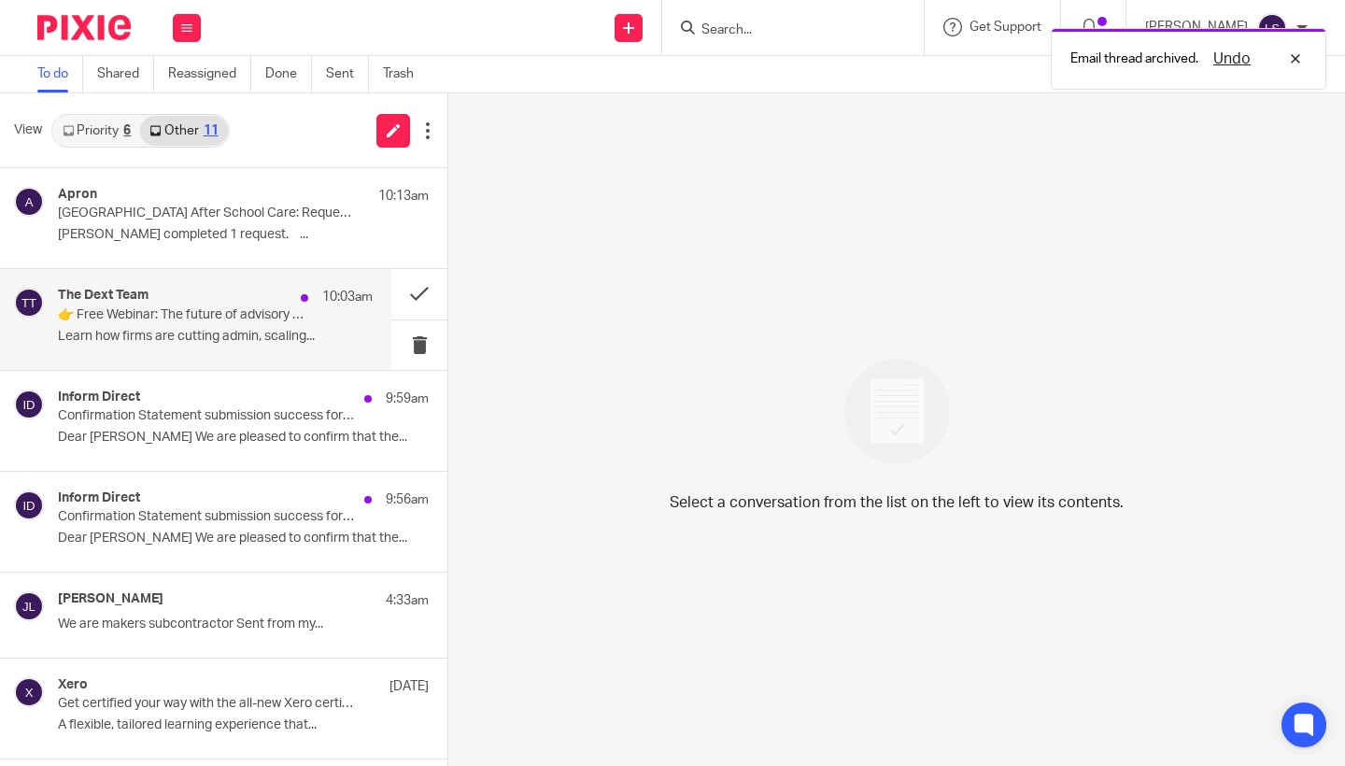
click at [267, 301] on div "The Dext Team 10:03am" at bounding box center [215, 297] width 315 height 19
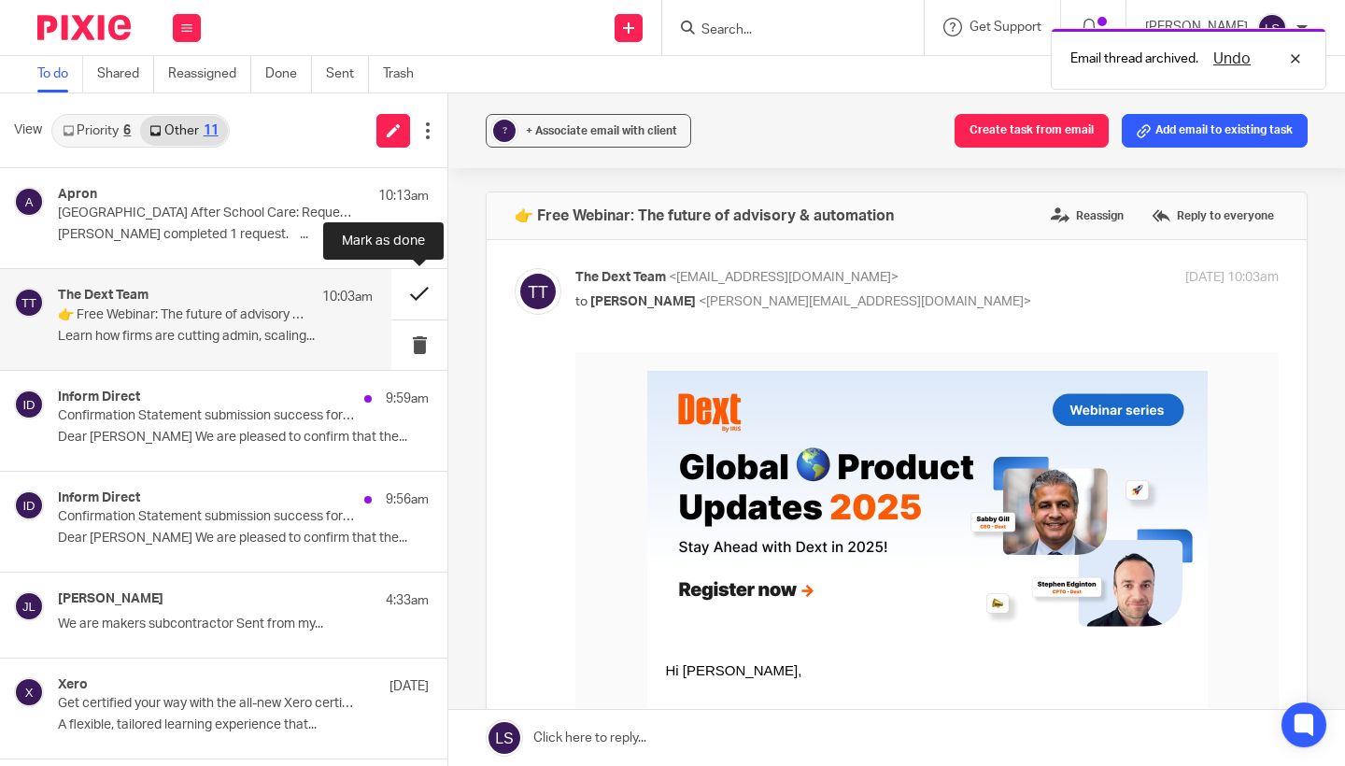
click at [410, 296] on button at bounding box center [419, 293] width 56 height 49
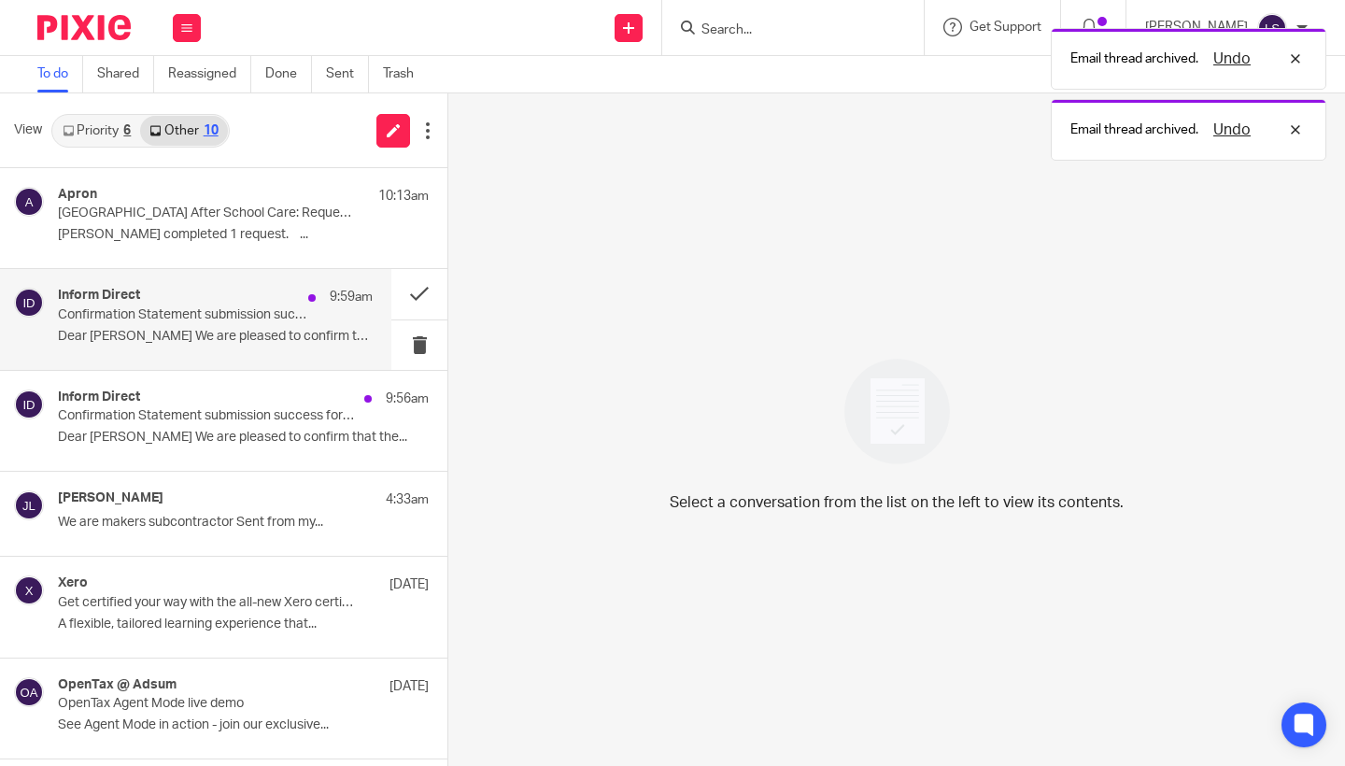
click at [262, 307] on p "Confirmation Statement submission success for PURDIE HOMES LIMITED" at bounding box center [184, 315] width 252 height 16
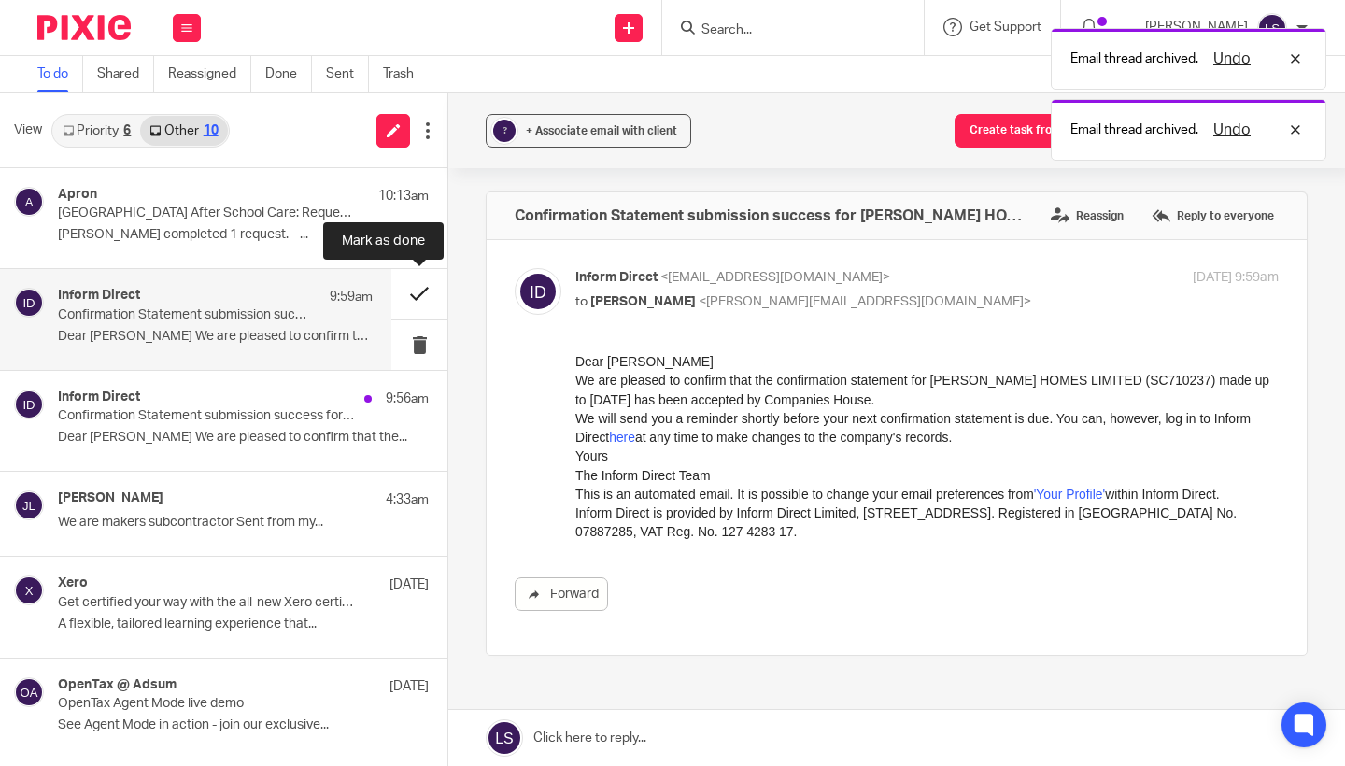
click at [401, 299] on button at bounding box center [419, 293] width 56 height 49
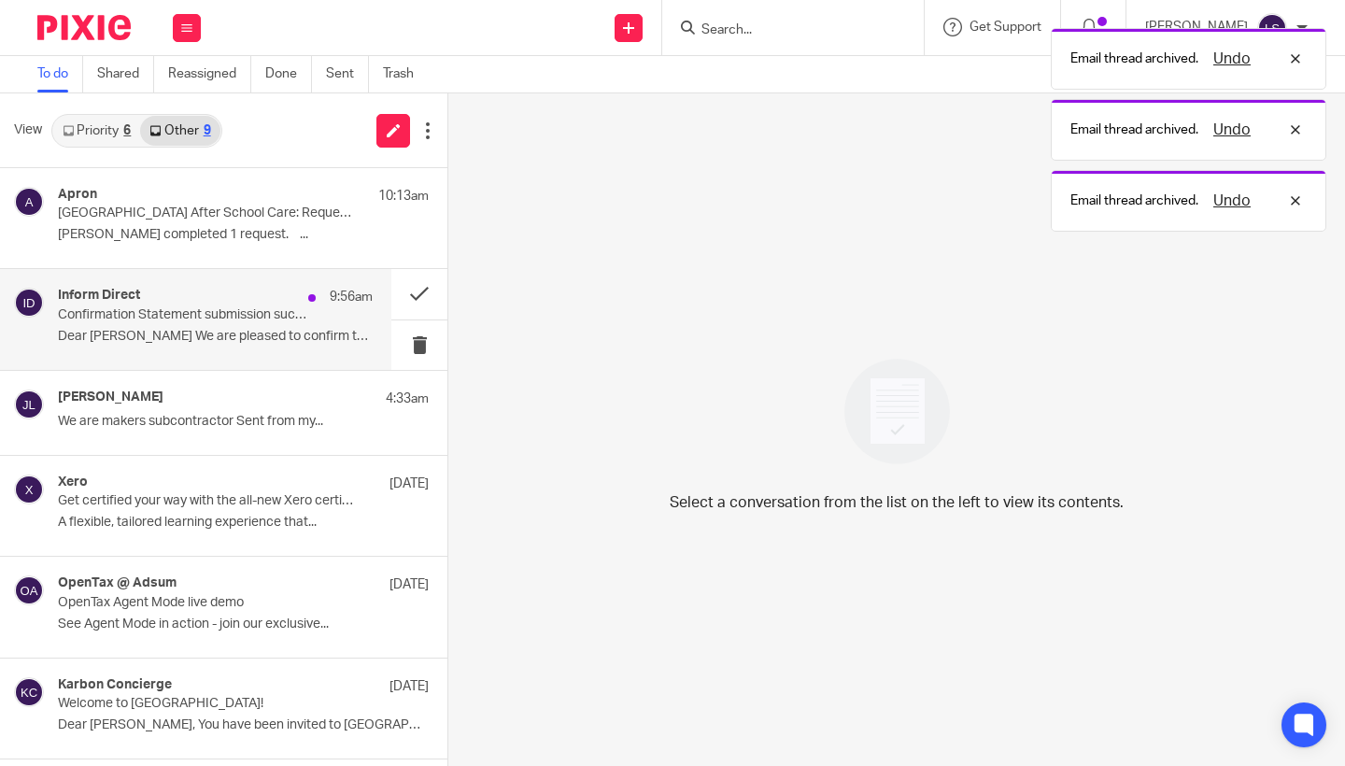
click at [260, 307] on p "Confirmation Statement submission success for BAWN TEXTILES LTD" at bounding box center [184, 315] width 252 height 16
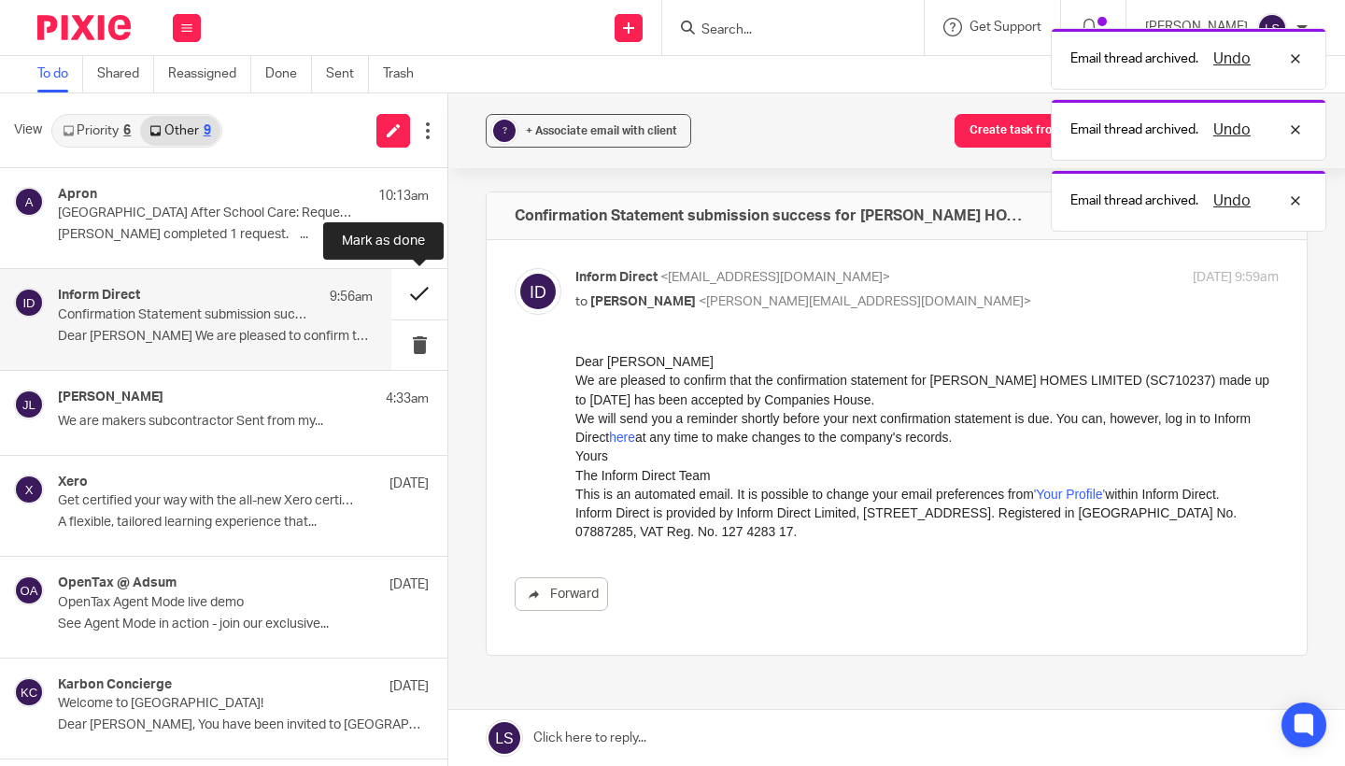
click at [409, 298] on button at bounding box center [419, 293] width 56 height 49
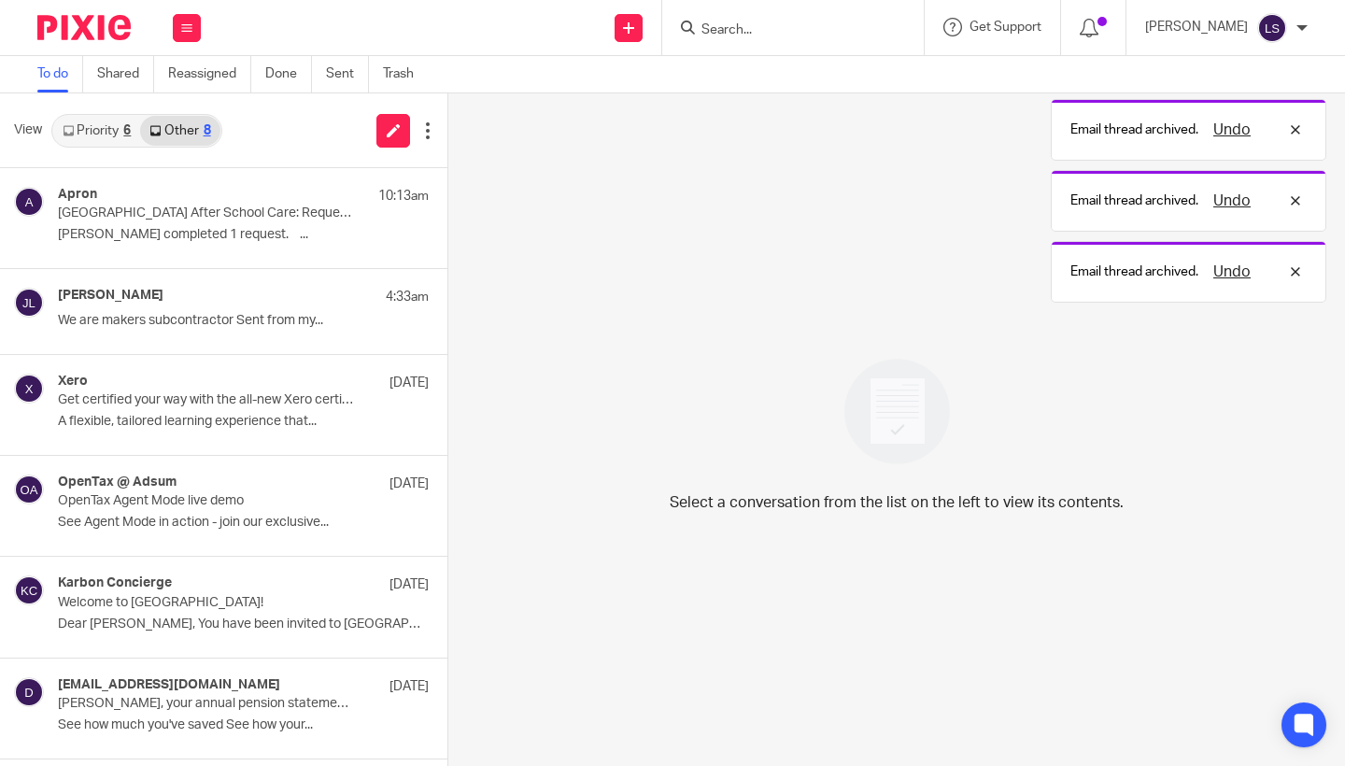
click at [129, 144] on link "Priority 6" at bounding box center [96, 131] width 87 height 30
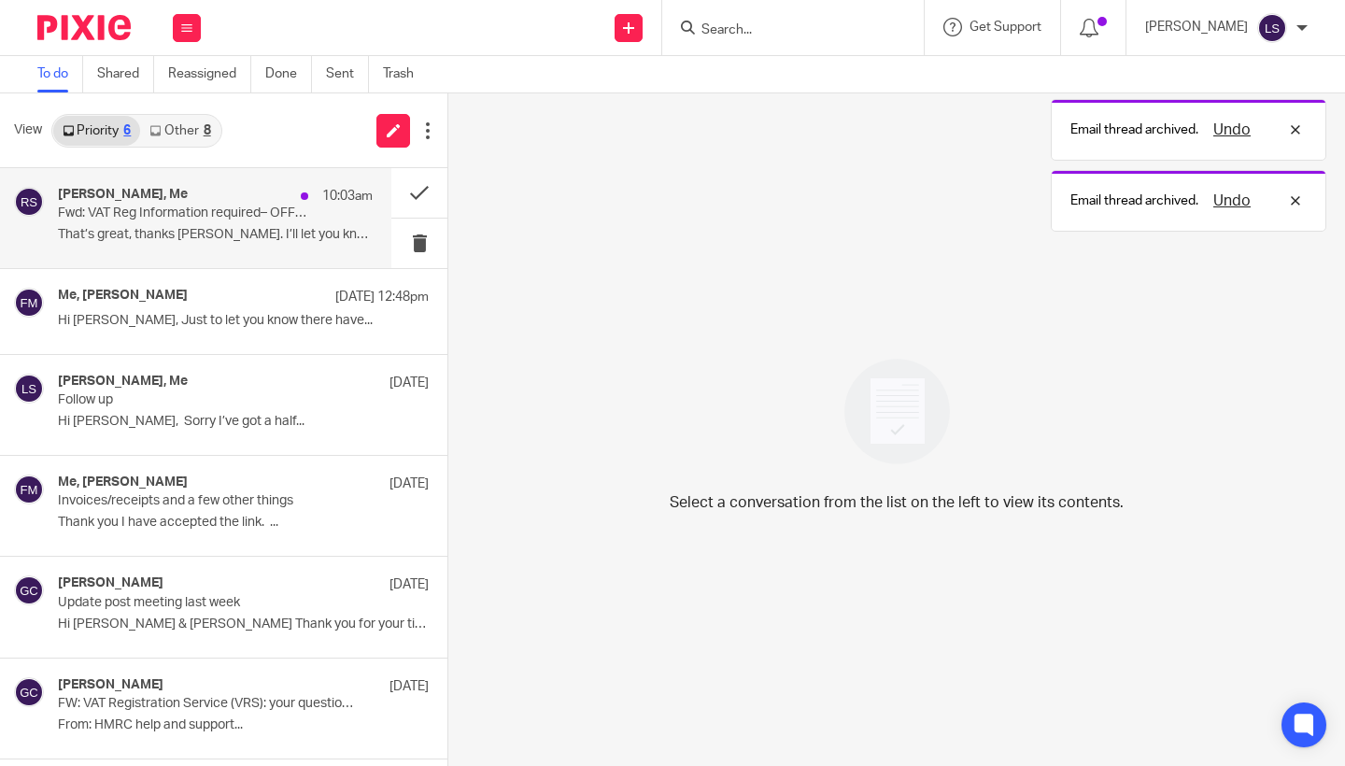
click at [169, 215] on p "Fwd: VAT Reg Information required– OFFICE USE ONLY DO NOT AMEND SUBJECT [PHONE_…" at bounding box center [184, 213] width 252 height 16
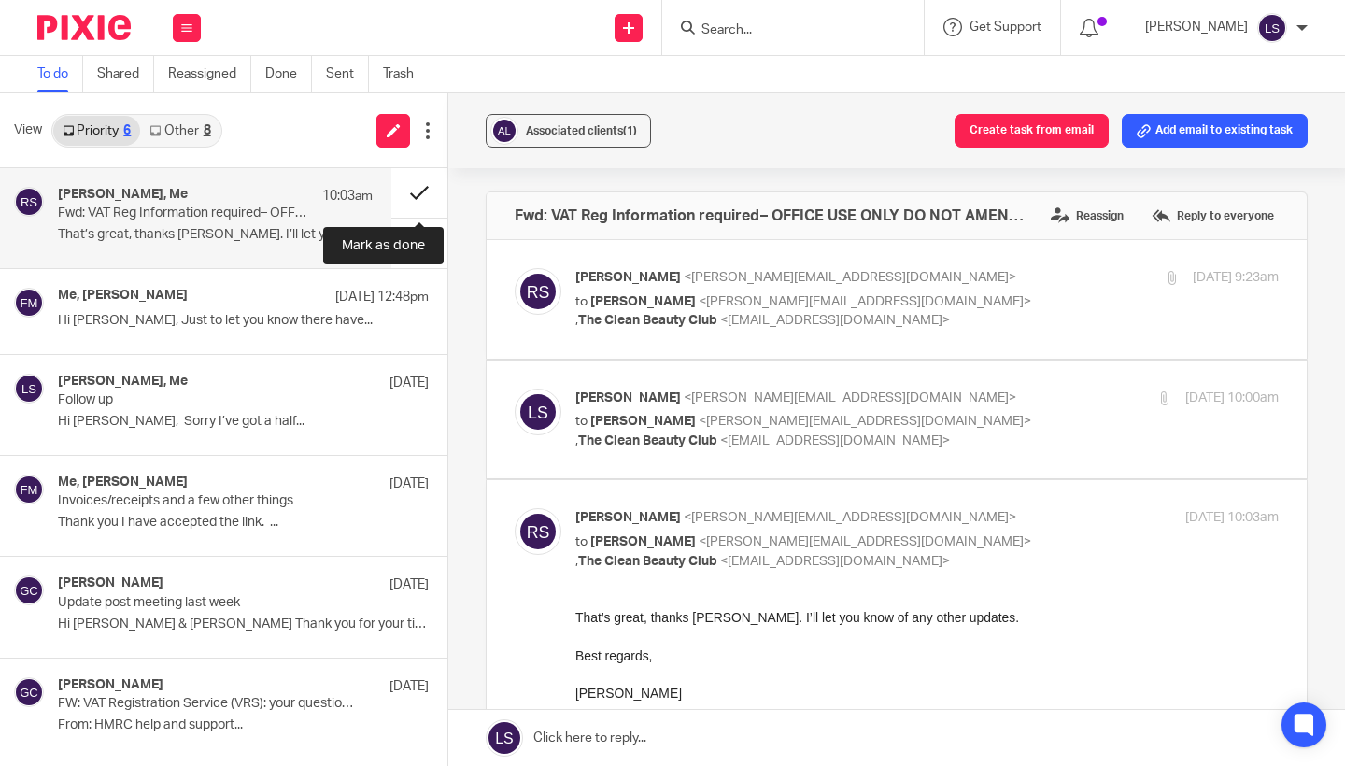
click at [433, 199] on button at bounding box center [419, 192] width 56 height 49
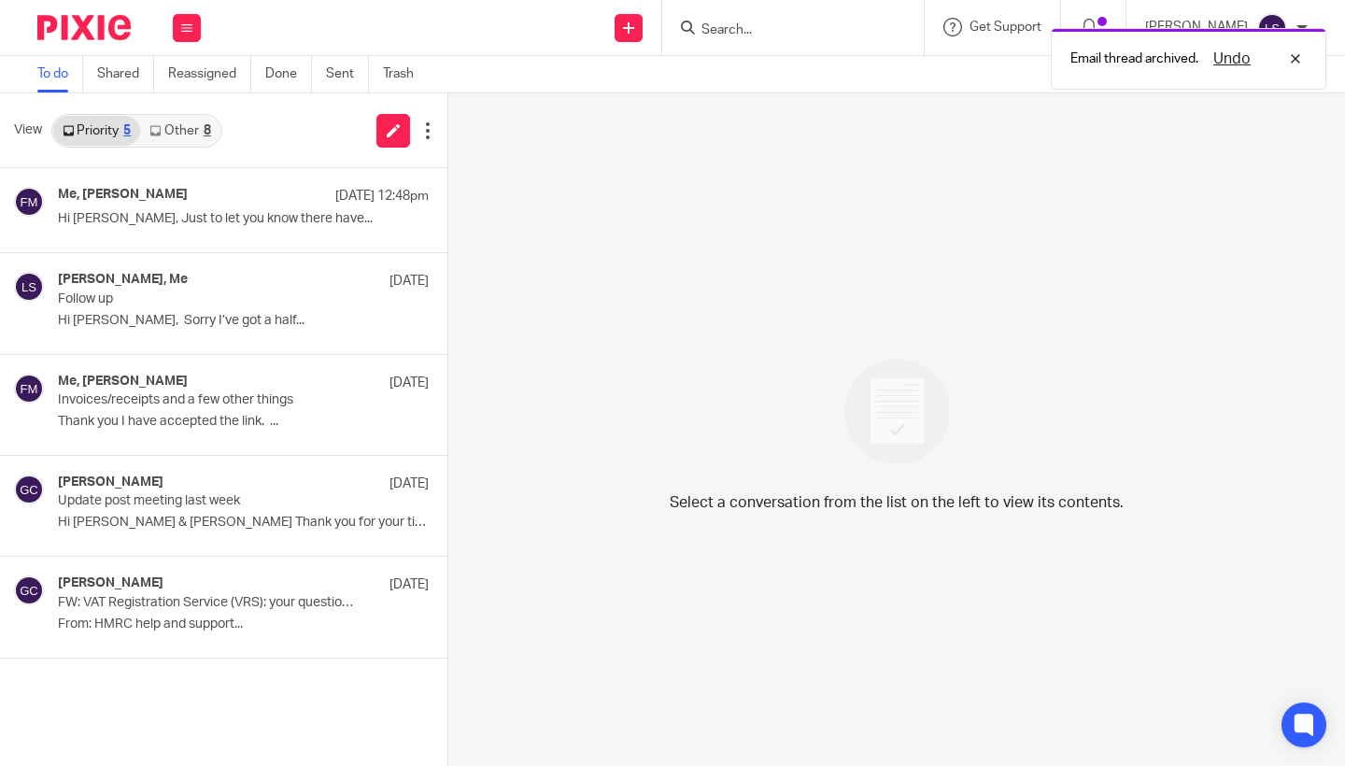
click at [180, 126] on link "Other 8" at bounding box center [179, 131] width 79 height 30
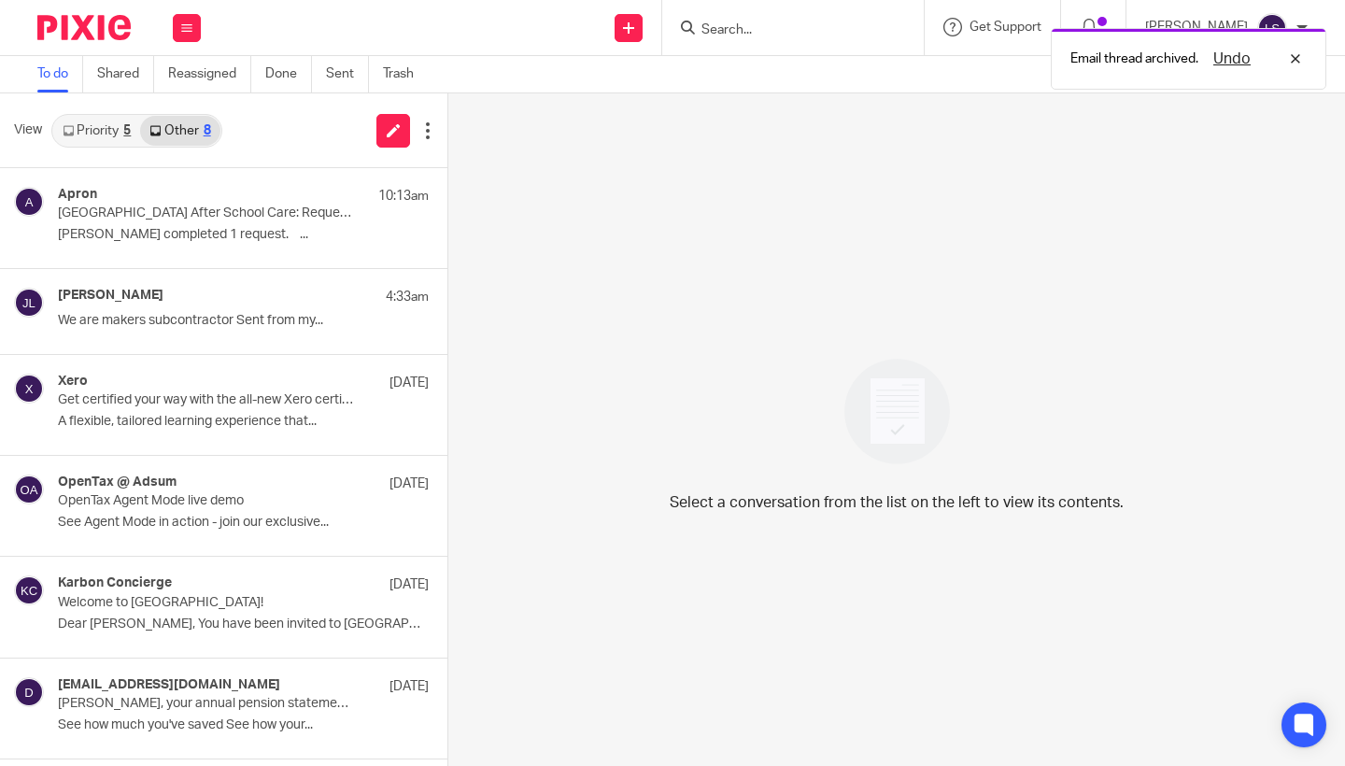
click at [89, 125] on link "Priority 5" at bounding box center [96, 131] width 87 height 30
